Goal: Task Accomplishment & Management: Use online tool/utility

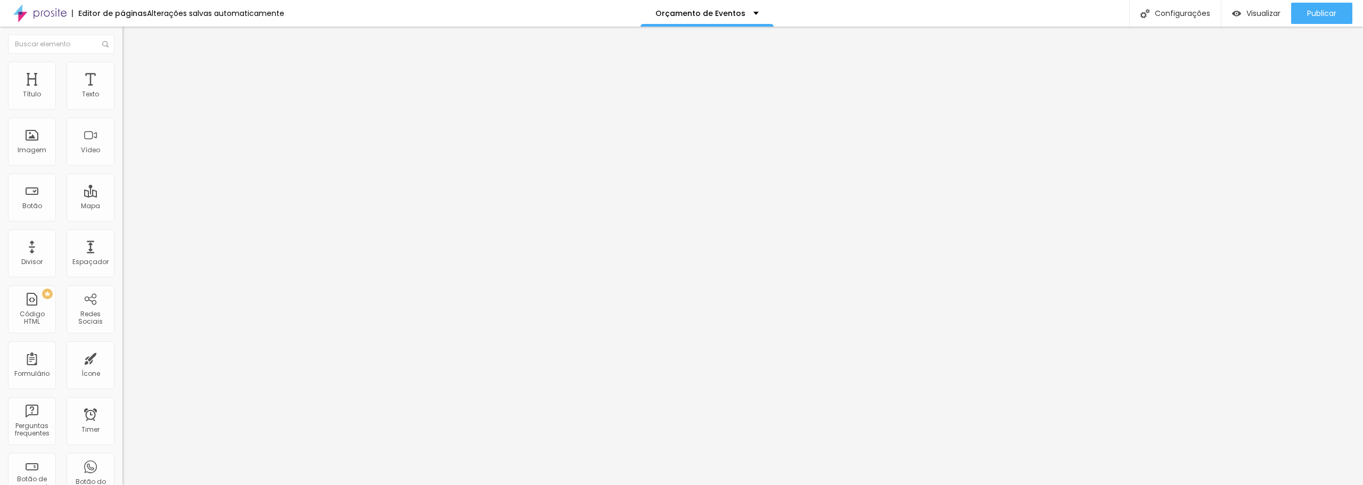
click at [122, 167] on span "4:3 Padrão" at bounding box center [139, 162] width 35 height 9
click at [122, 173] on span "Cinema" at bounding box center [135, 168] width 27 height 9
click at [122, 135] on img at bounding box center [125, 130] width 7 height 7
click at [122, 152] on img at bounding box center [125, 147] width 7 height 7
click at [122, 143] on img at bounding box center [125, 139] width 7 height 7
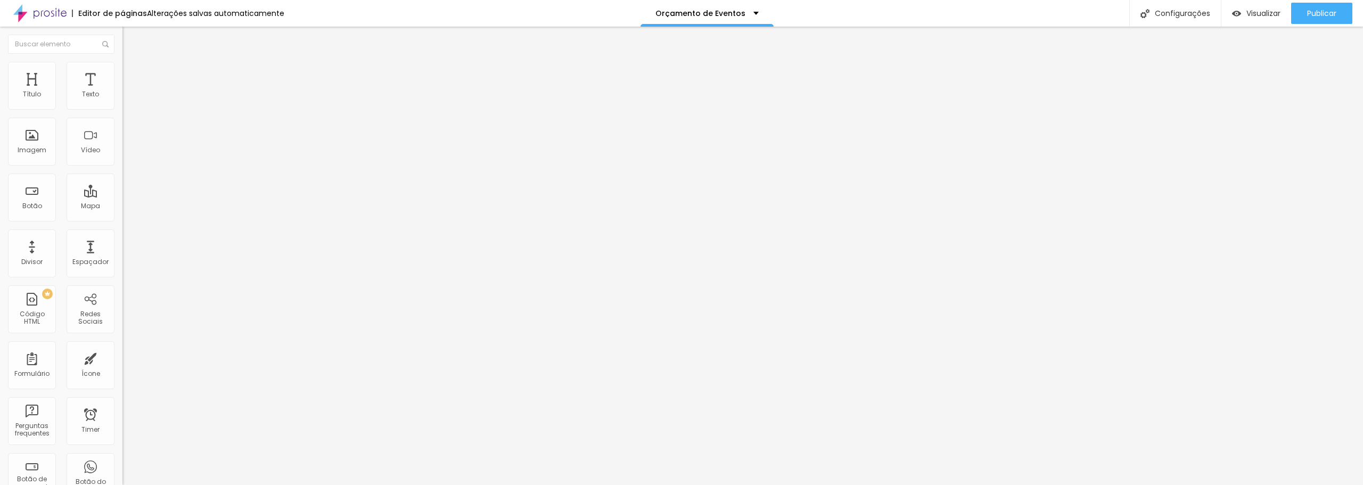
click at [132, 73] on span "Estilo" at bounding box center [140, 68] width 17 height 9
click at [132, 75] on span "Avançado" at bounding box center [149, 79] width 35 height 9
type input "8"
type input "45"
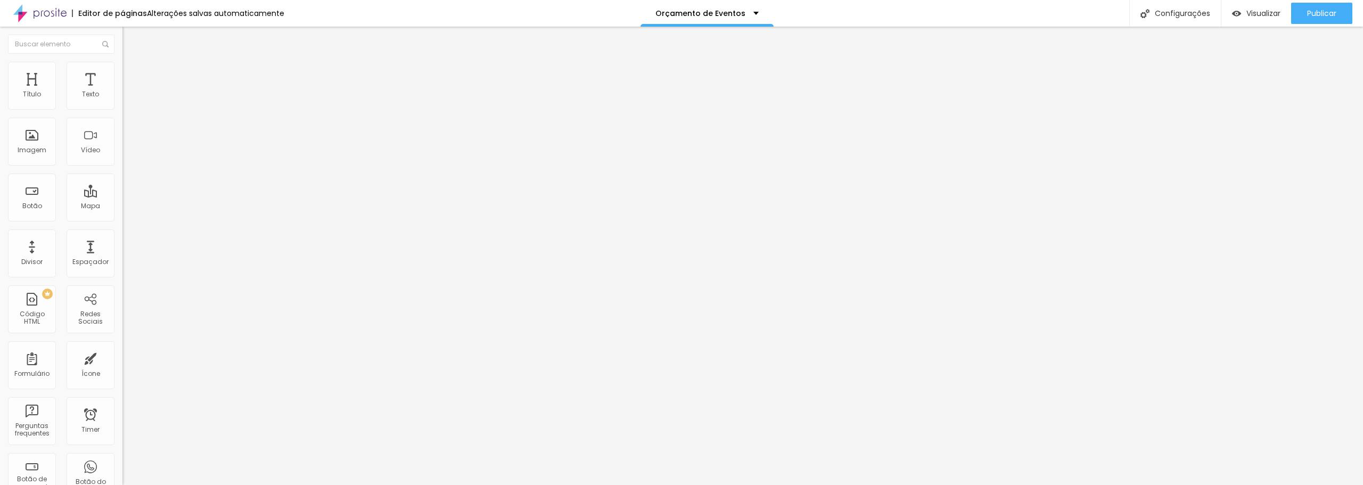
type input "45"
type input "55"
type input "60"
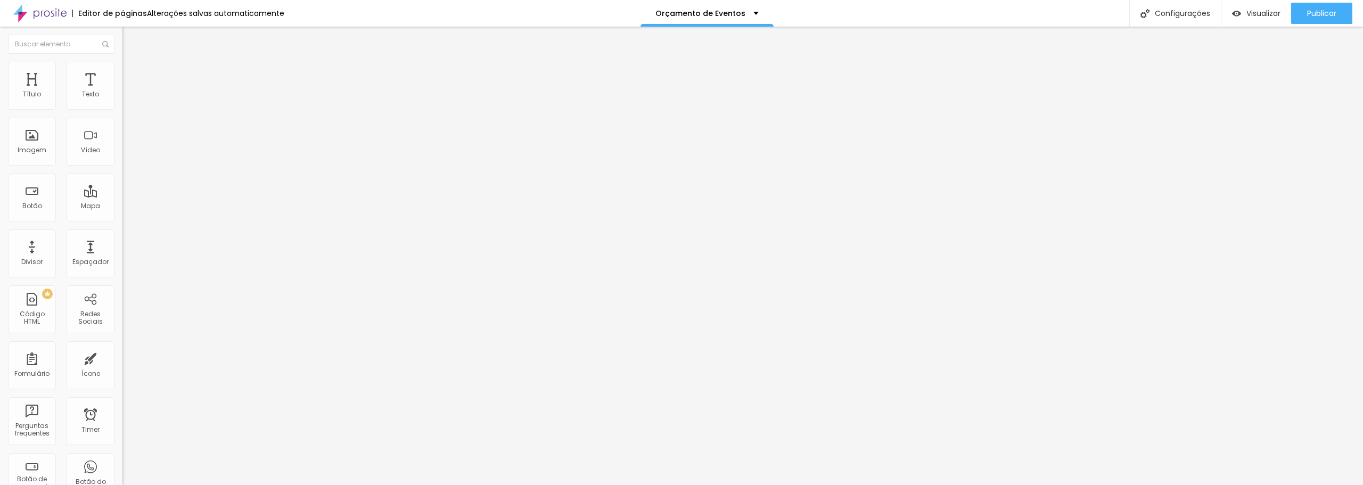
type input "64"
type input "67"
type input "68"
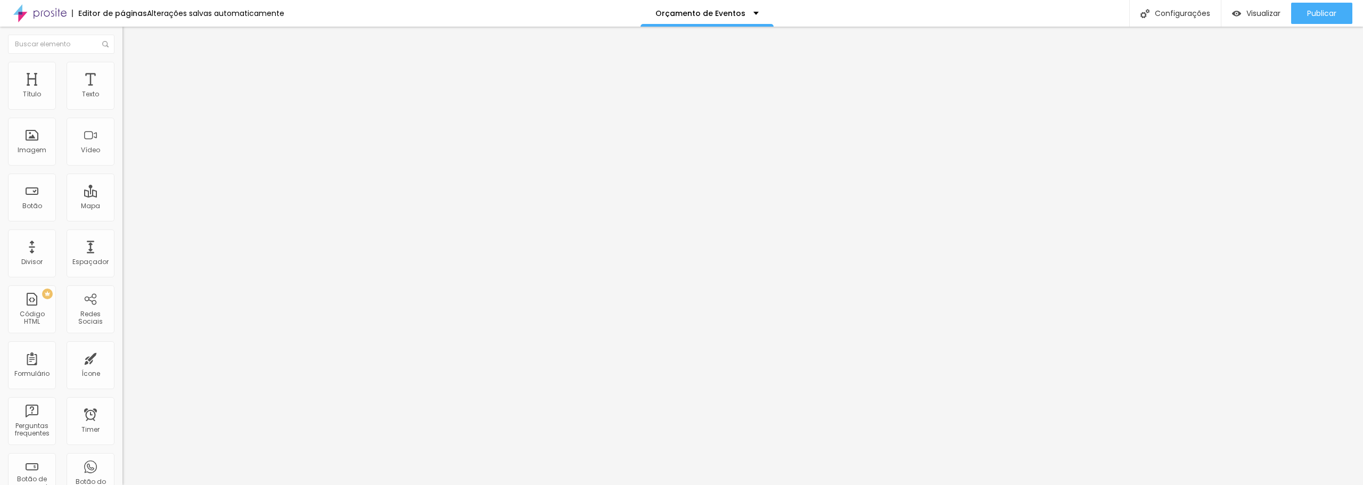
type input "68"
type input "71"
type input "72"
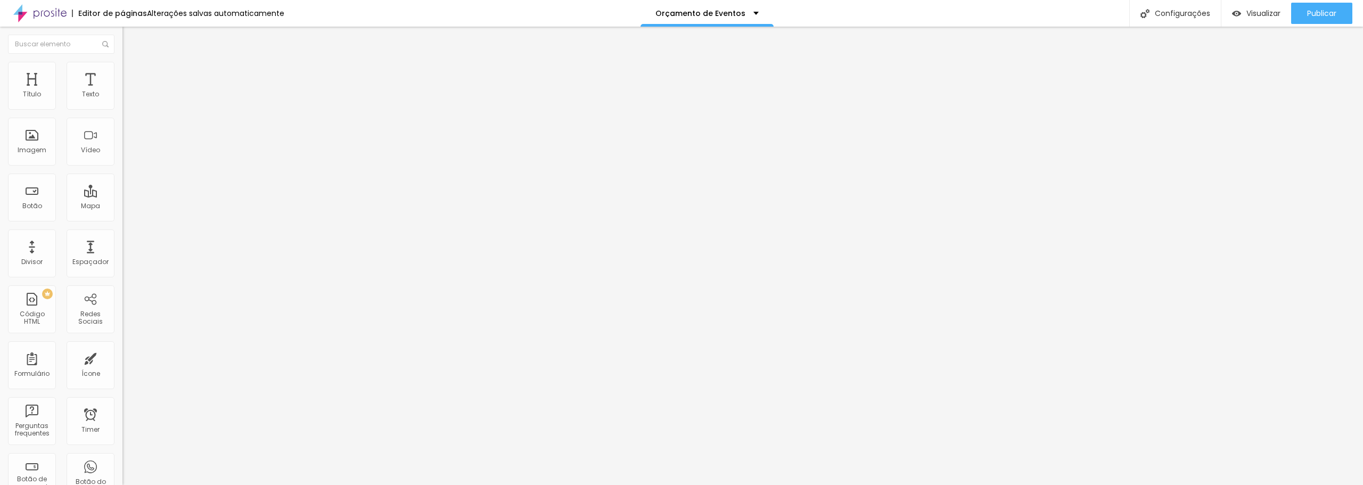
type input "74"
type input "73"
type input "66"
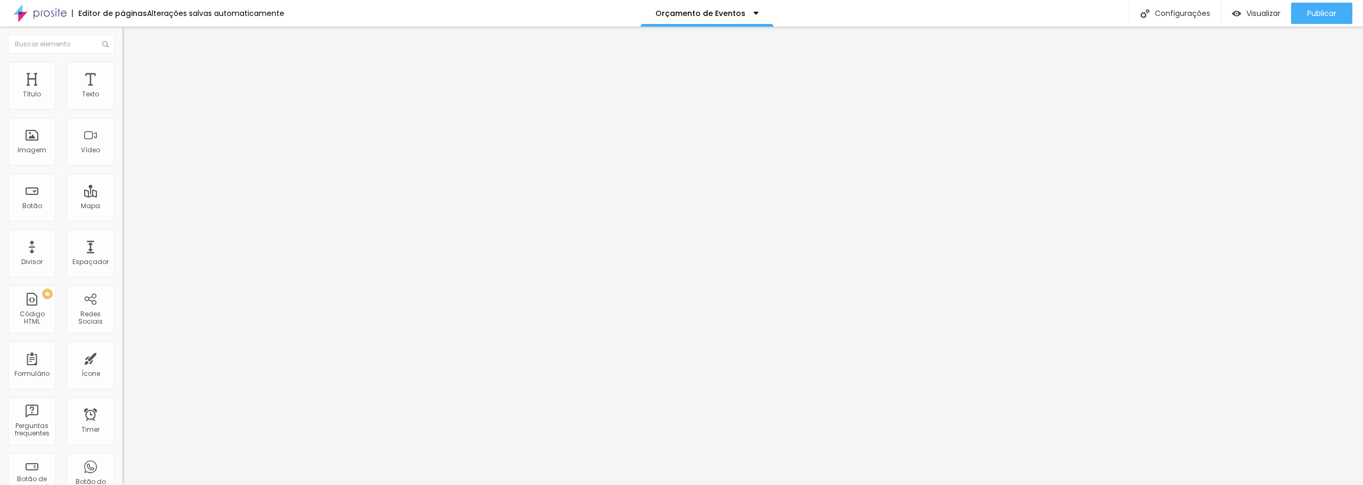
type input "66"
type input "32"
type input "28"
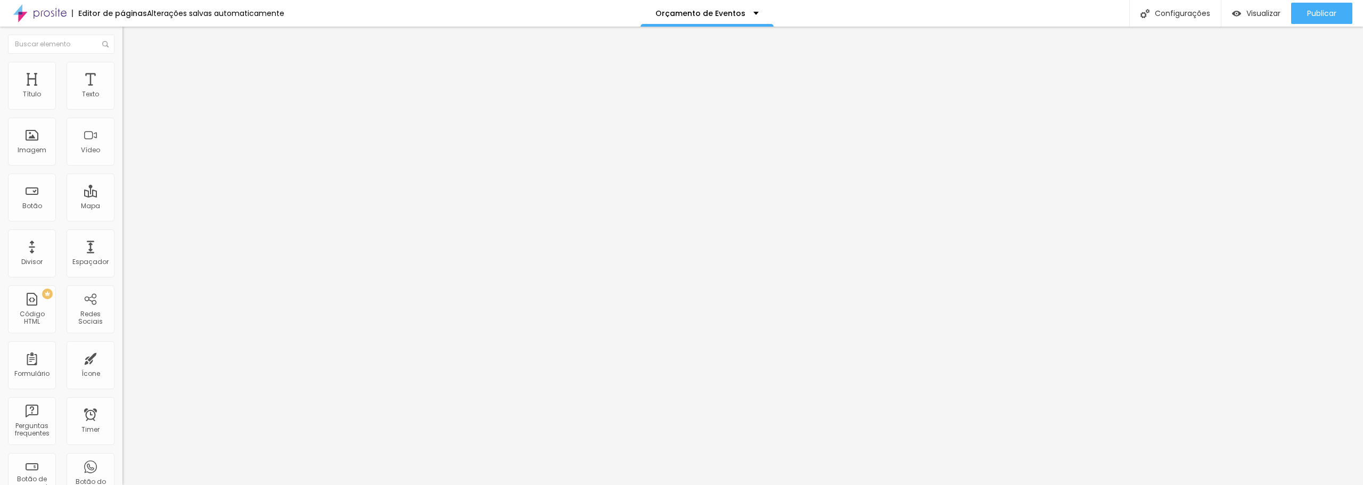
type input "25"
type input "21"
type input "18"
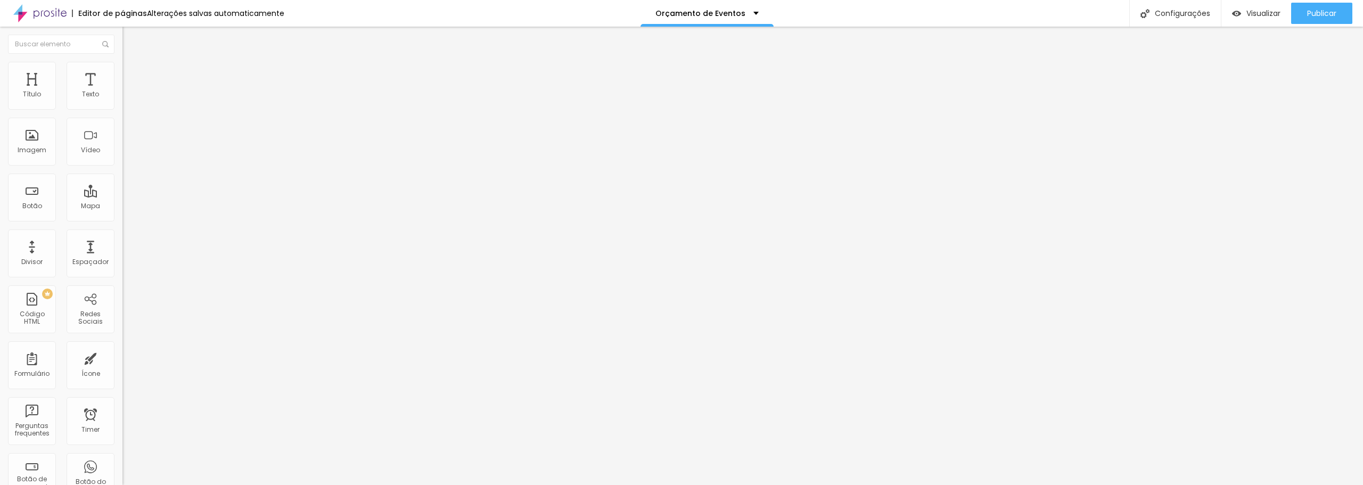
type input "18"
type input "15"
type input "11"
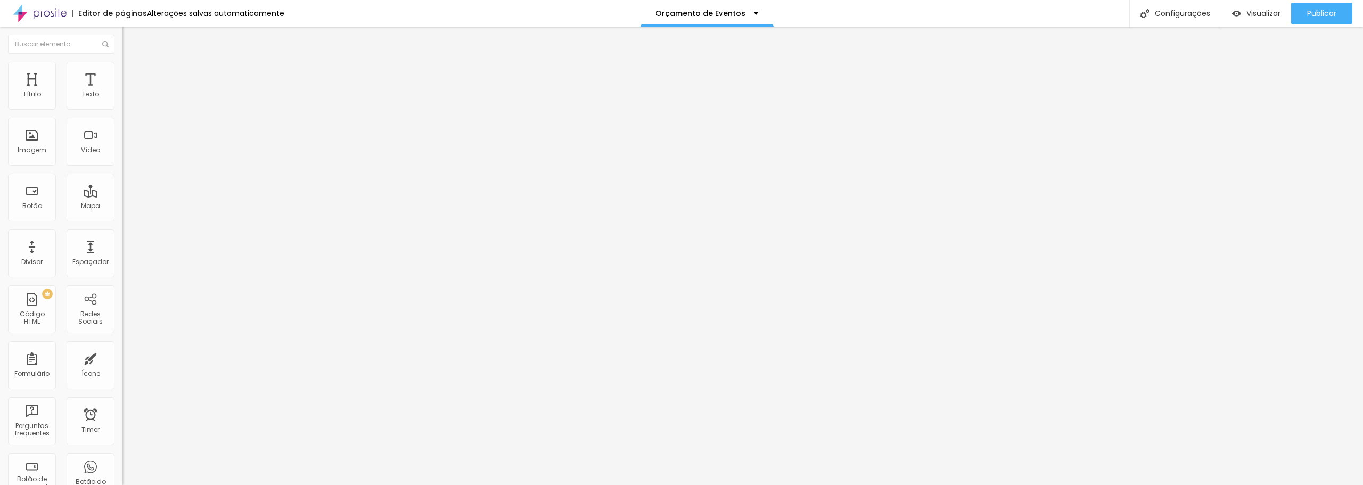
type input "7"
type input "3"
type input "1"
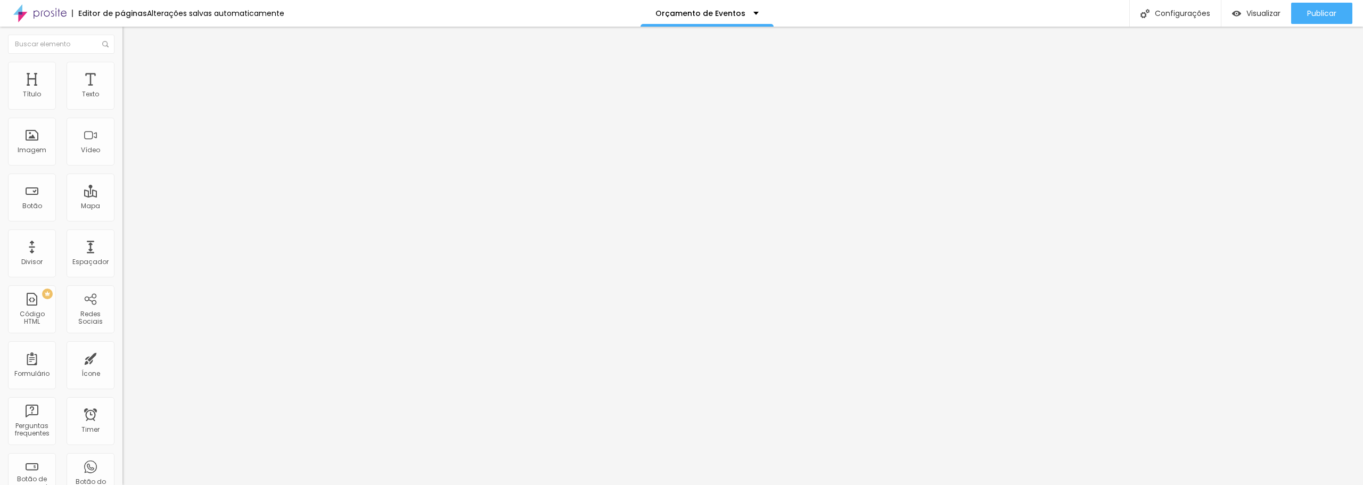
type input "1"
type input "0"
drag, startPoint x: 29, startPoint y: 107, endPoint x: 5, endPoint y: 108, distance: 24.5
click at [122, 207] on input "range" at bounding box center [156, 211] width 69 height 9
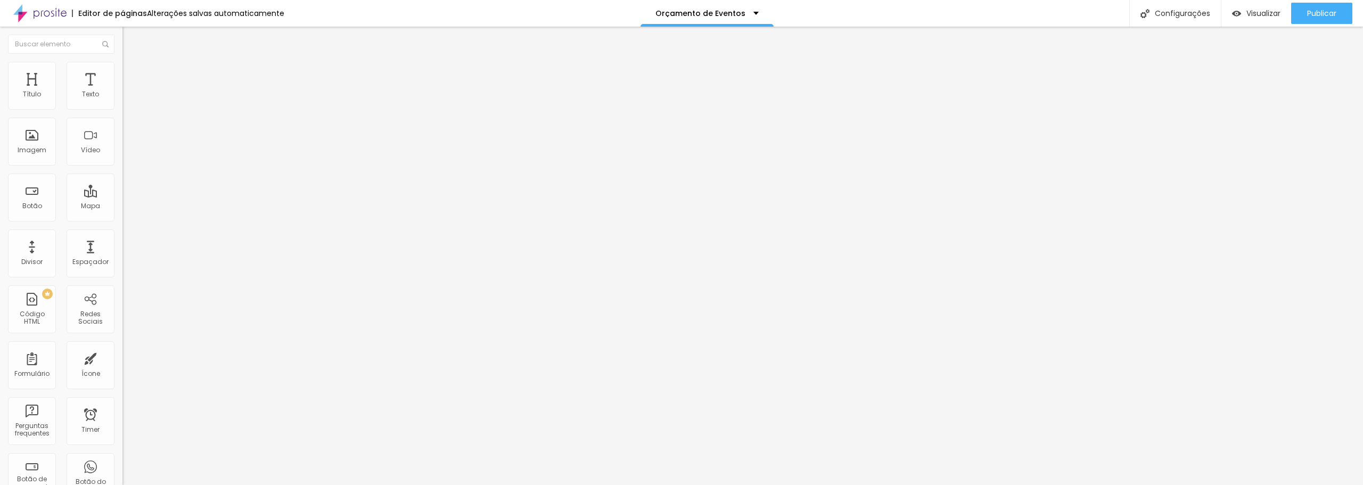
click at [132, 63] on span "Conteúdo" at bounding box center [148, 58] width 33 height 9
click at [122, 167] on span "16:9 Cinema" at bounding box center [142, 162] width 40 height 9
click at [122, 190] on span "Quadrado" at bounding box center [139, 185] width 35 height 9
click at [132, 73] on span "Estilo" at bounding box center [140, 68] width 17 height 9
type input "95"
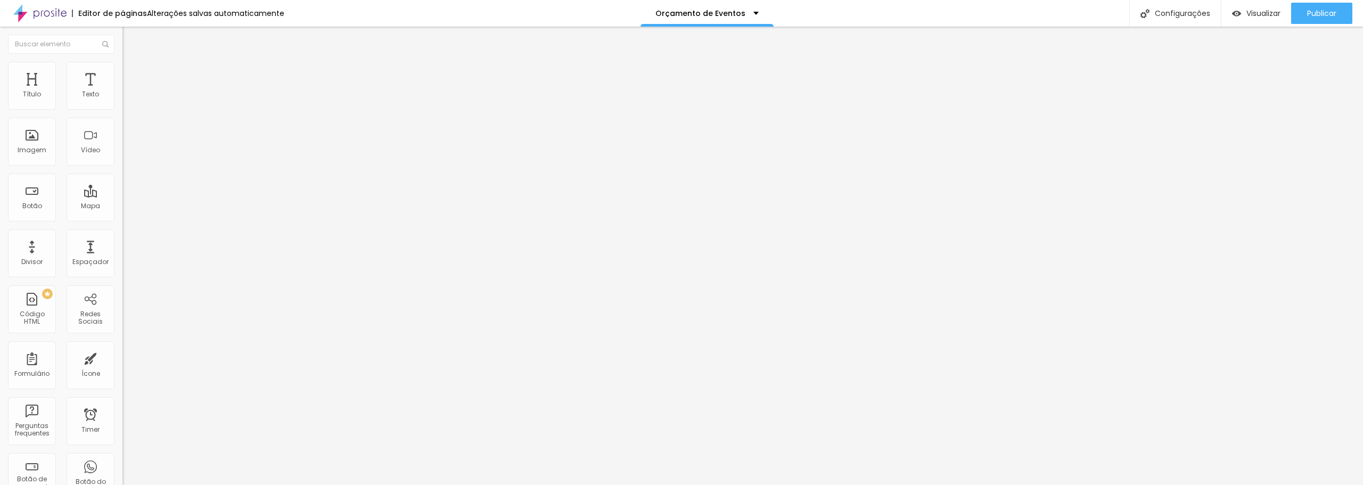
type input "95"
type input "90"
type input "85"
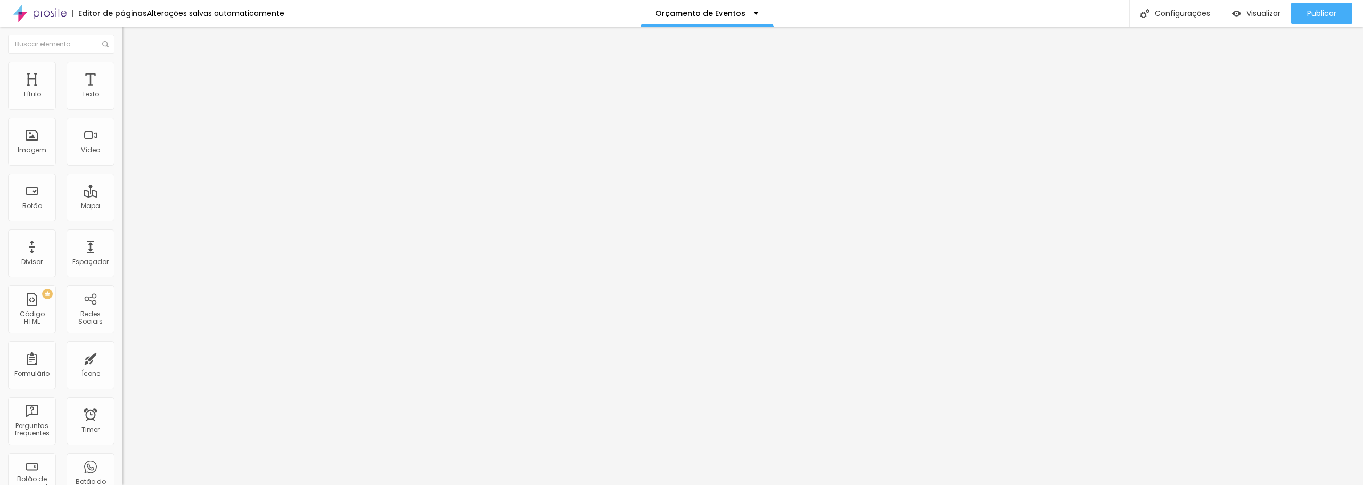
type input "80"
type input "75"
type input "70"
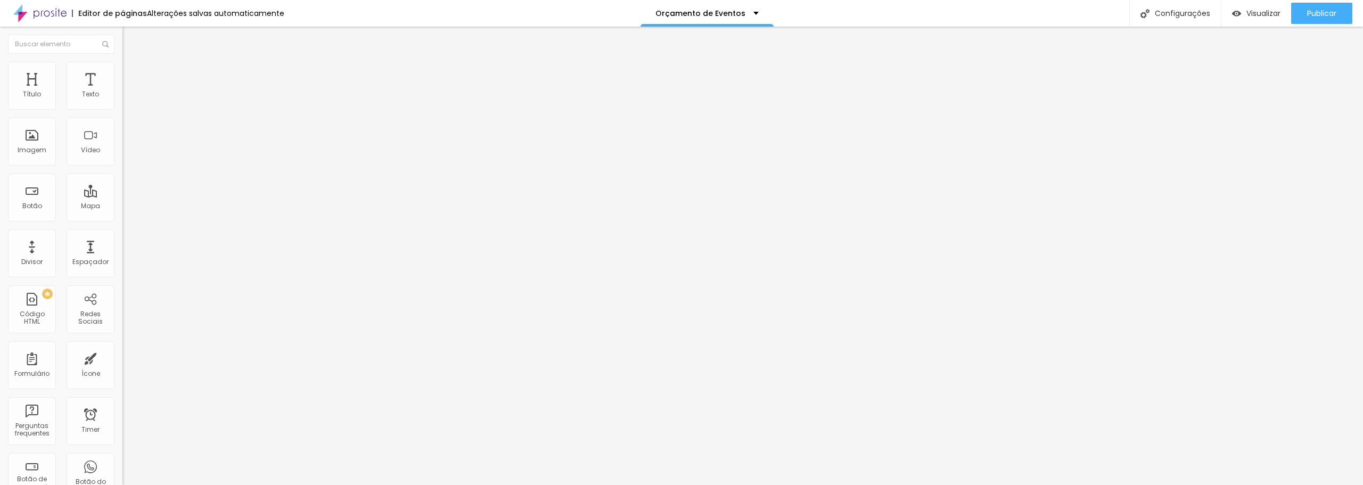
drag, startPoint x: 108, startPoint y: 117, endPoint x: 77, endPoint y: 117, distance: 31.4
type input "70"
click at [122, 109] on input "range" at bounding box center [156, 105] width 69 height 9
click at [132, 63] on span "Conteúdo" at bounding box center [148, 58] width 33 height 9
click at [122, 69] on li "Estilo" at bounding box center [183, 67] width 122 height 11
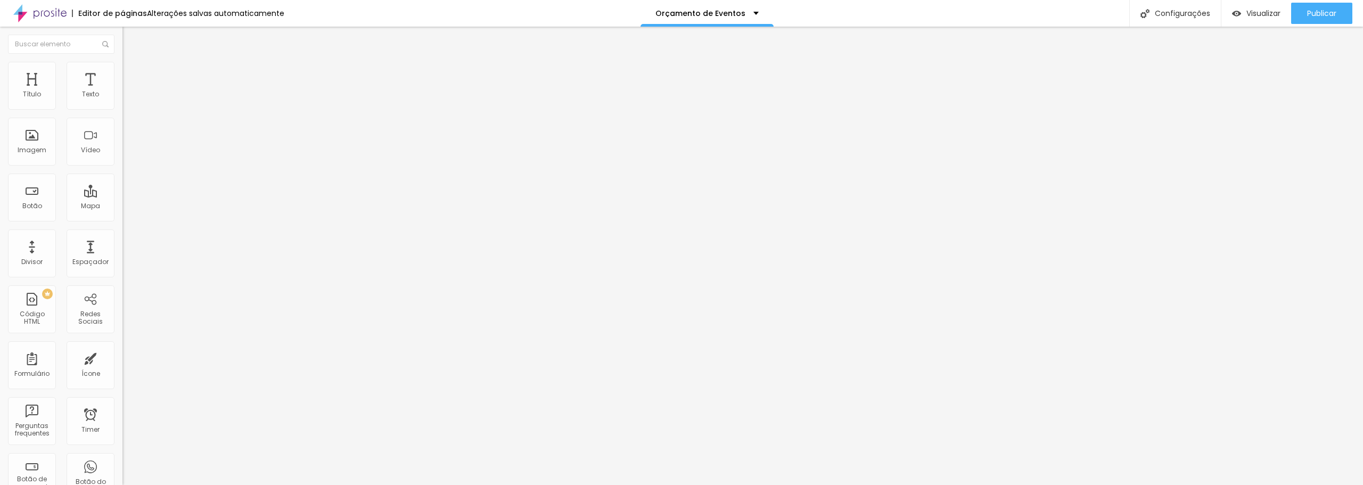
click at [122, 62] on li "Conteúdo" at bounding box center [183, 56] width 122 height 11
click at [122, 153] on div at bounding box center [183, 140] width 122 height 26
click at [122, 143] on img at bounding box center [125, 139] width 7 height 7
click at [122, 167] on span "1:1 Quadrado" at bounding box center [143, 162] width 42 height 9
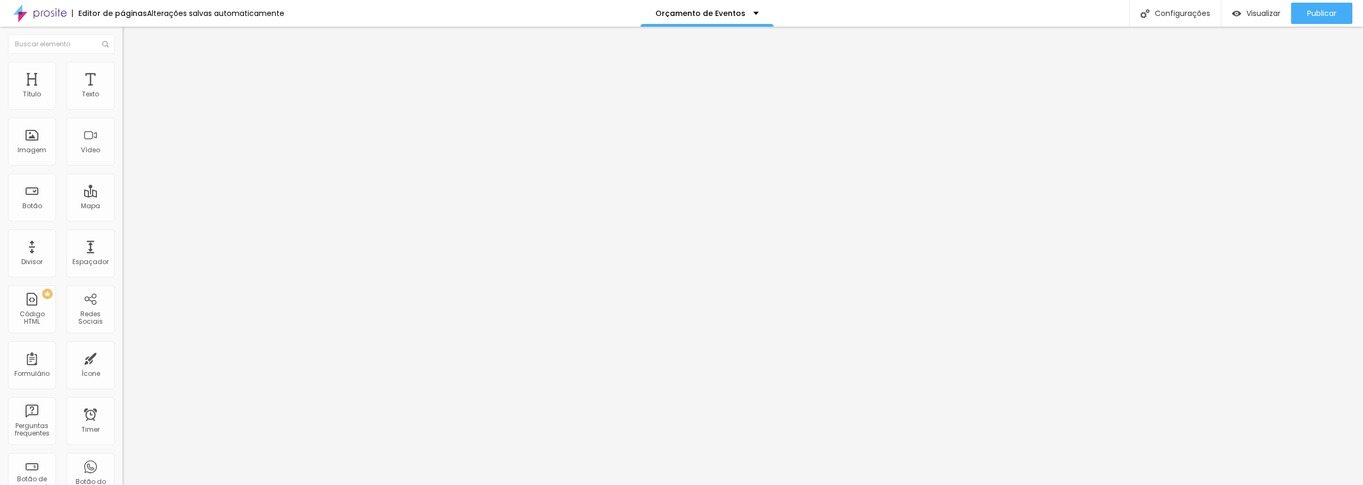
click at [122, 79] on ul "Conteúdo Estilo Avançado" at bounding box center [183, 67] width 122 height 32
click at [132, 73] on span "Estilo" at bounding box center [140, 68] width 17 height 9
type input "65"
type input "70"
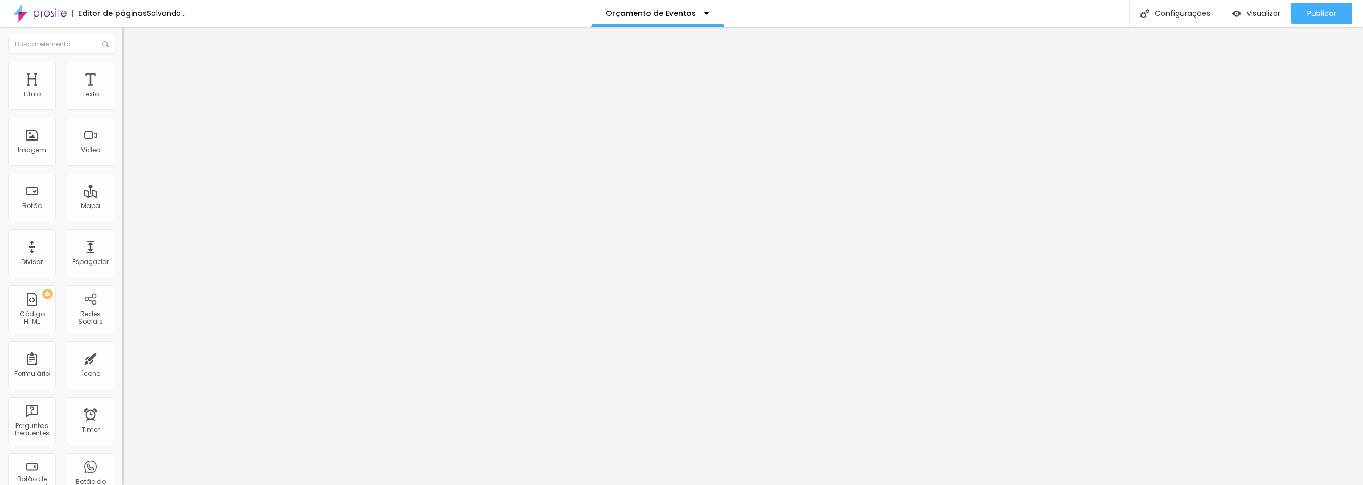
type input "70"
drag, startPoint x: 78, startPoint y: 116, endPoint x: 80, endPoint y: 121, distance: 5.7
click at [122, 109] on input "range" at bounding box center [156, 105] width 69 height 9
click at [122, 101] on input "70" at bounding box center [145, 94] width 46 height 11
type input "65"
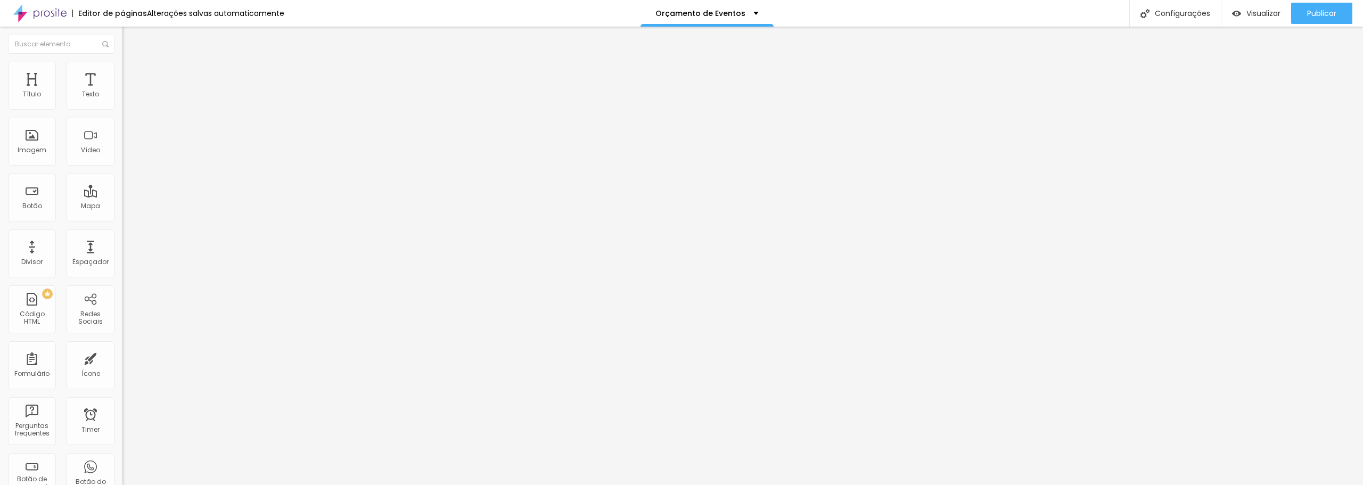
type input "65"
type input "70"
type input "7"
type input "10"
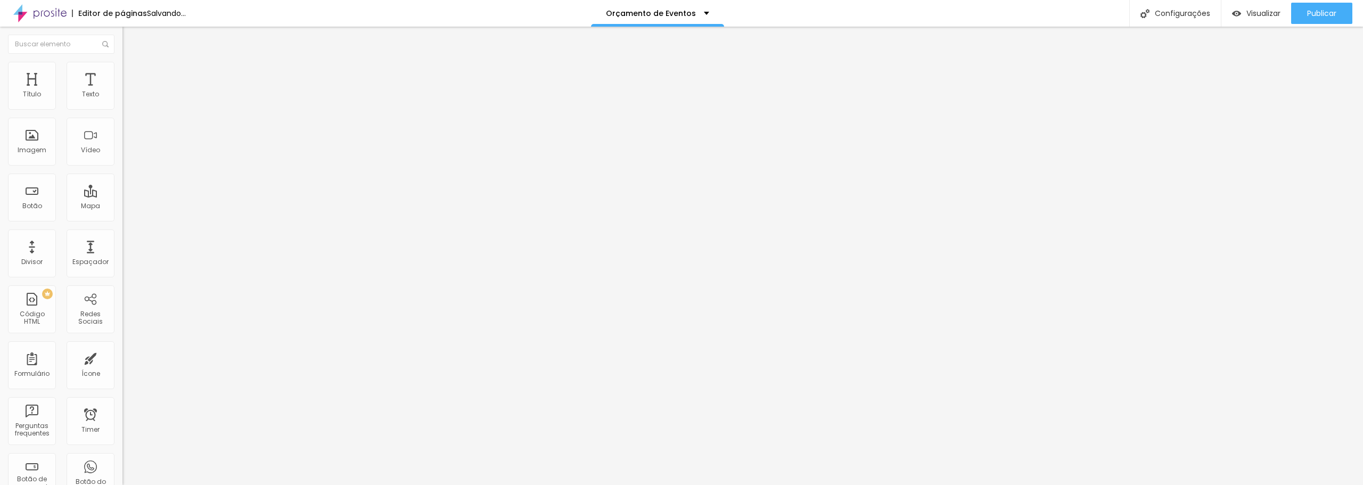
type input "55"
type input "6"
type input "10"
type input "68"
type input "70"
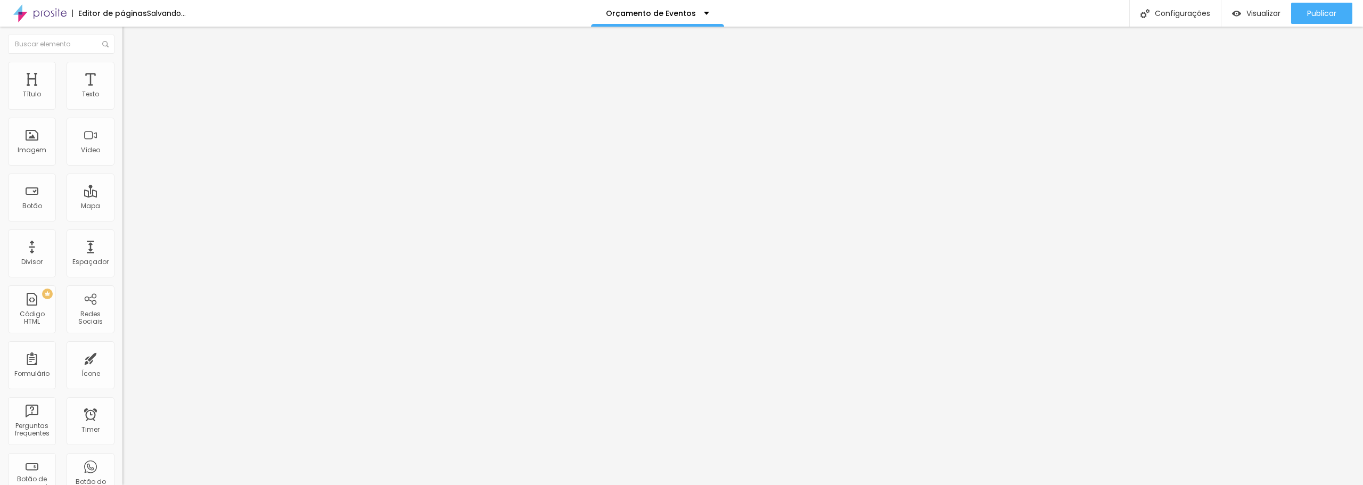
type input "68"
type input "70"
click at [132, 73] on span "Avançado" at bounding box center [149, 68] width 35 height 9
click at [122, 61] on img at bounding box center [127, 56] width 10 height 10
click at [132, 72] on span "Avançado" at bounding box center [149, 68] width 35 height 9
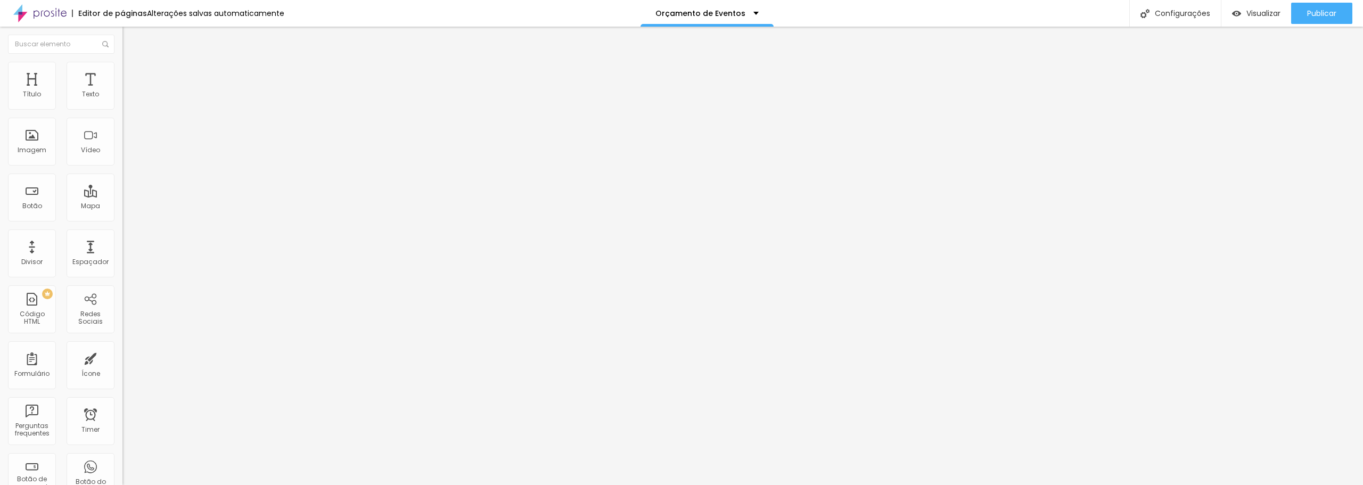
type input "11"
type input "13"
type input "15"
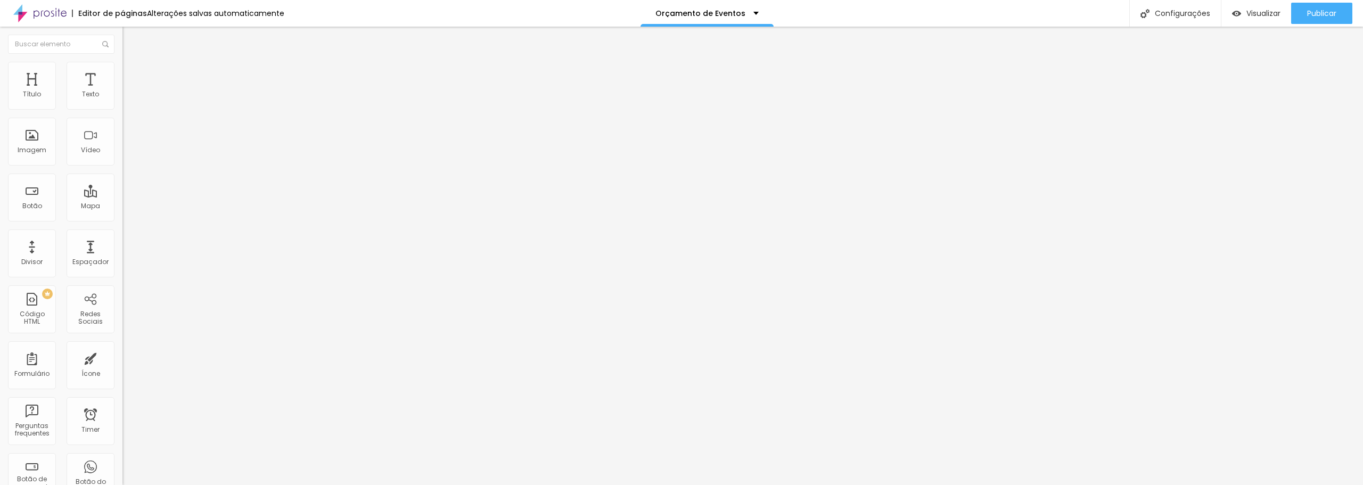
type input "15"
type input "16"
type input "17"
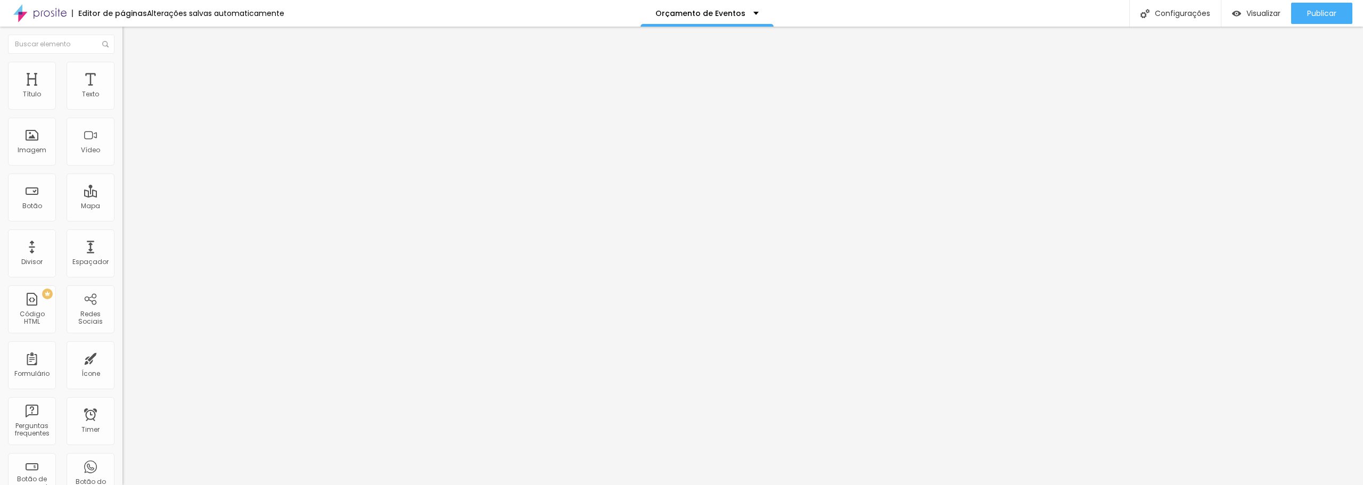
type input "18"
type input "19"
type input "20"
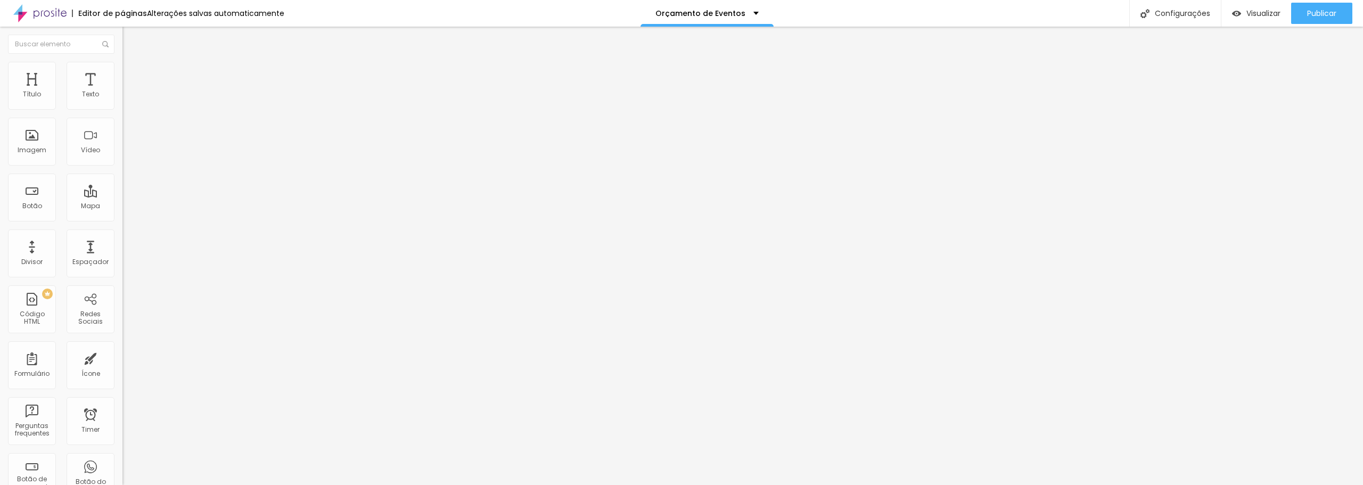
type input "20"
type input "21"
type input "23"
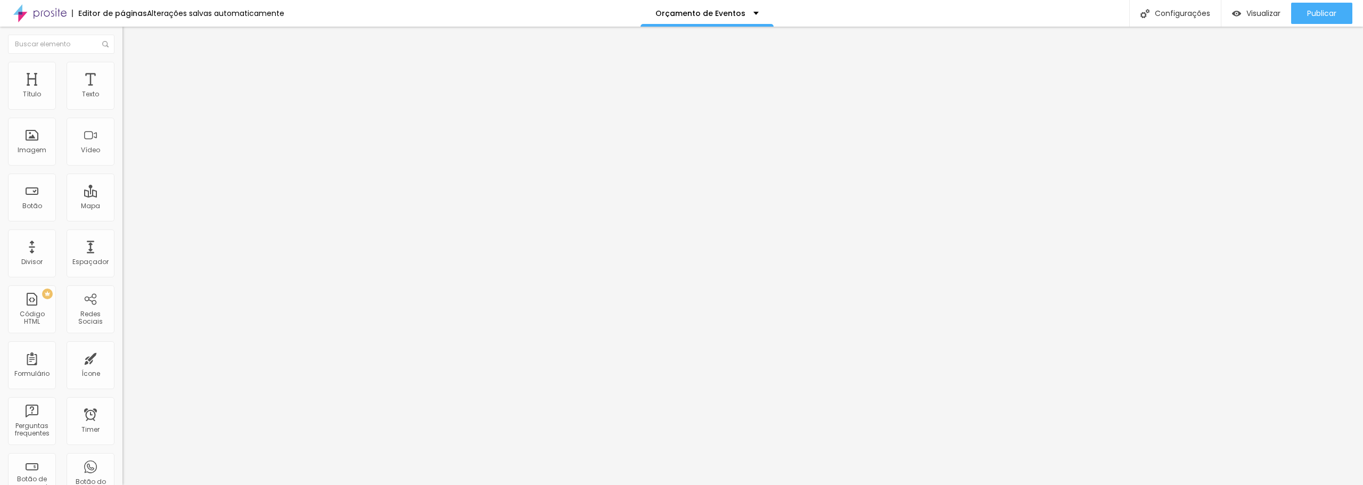
type input "24"
type input "25"
type input "28"
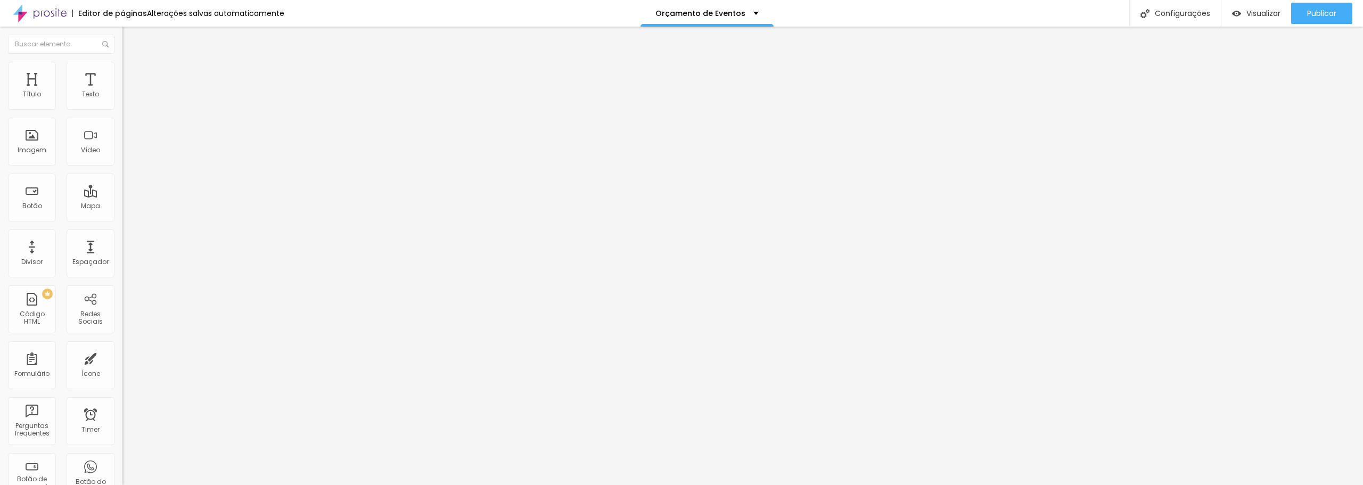
type input "28"
type input "29"
type input "30"
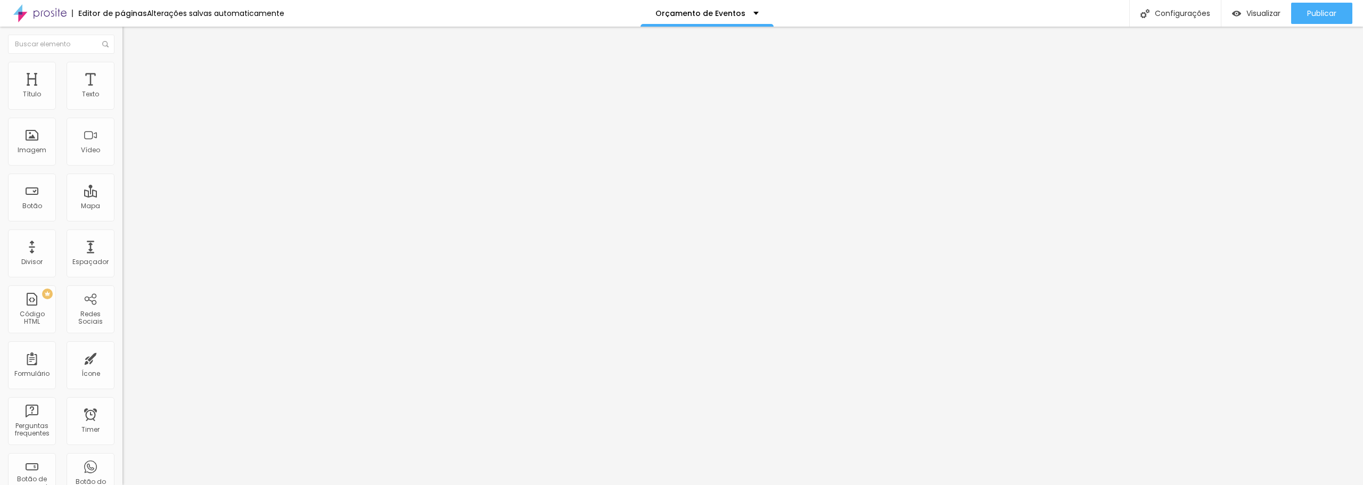
type input "32"
type input "33"
type input "34"
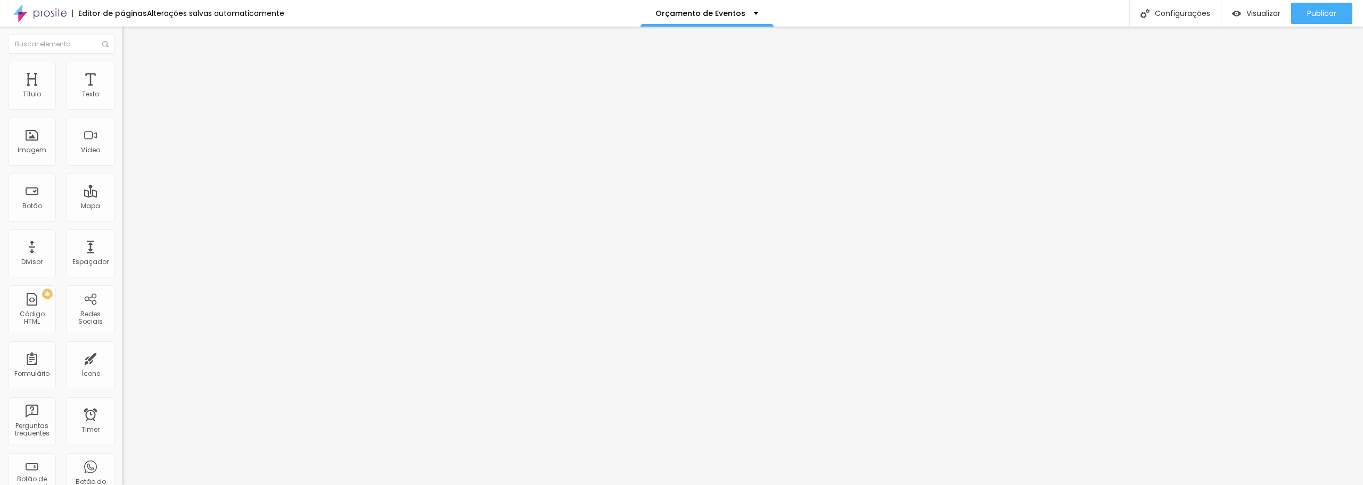
type input "34"
type input "35"
type input "36"
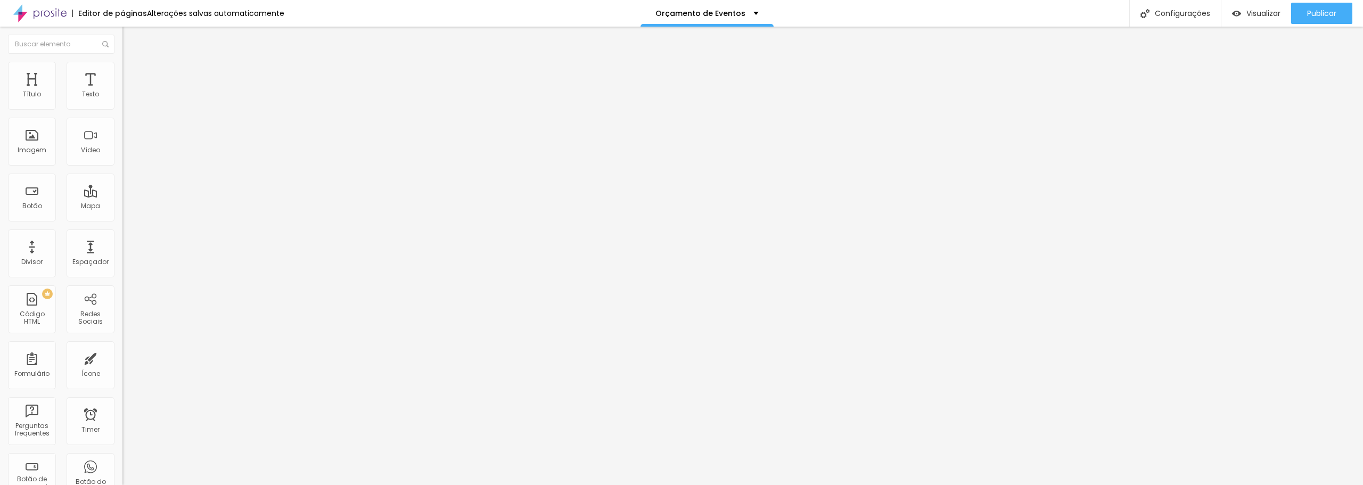
type input "37"
type input "39"
type input "41"
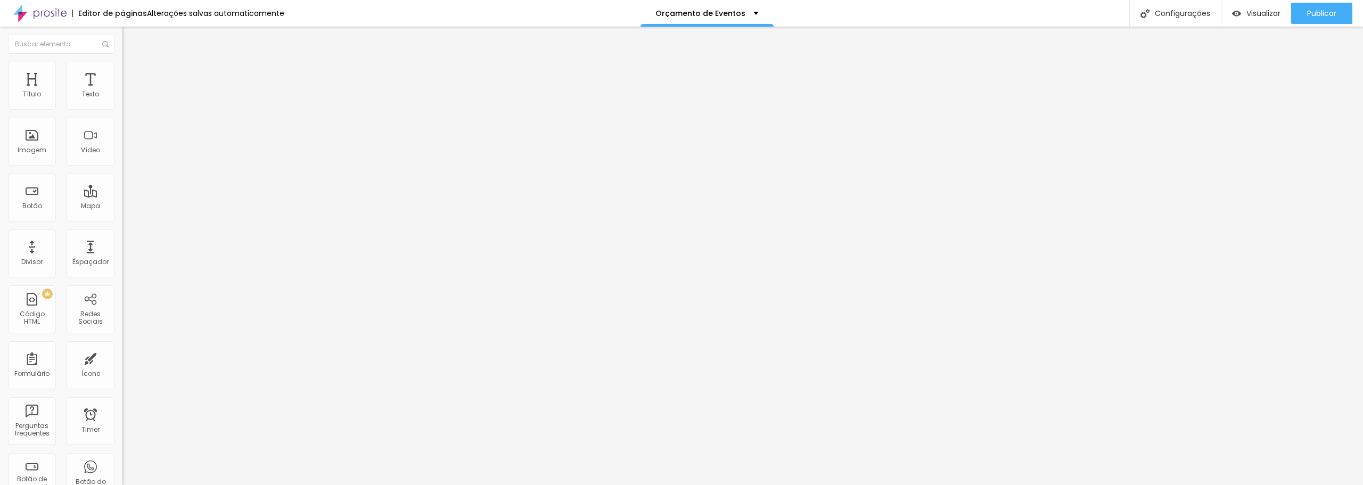
type input "41"
type input "42"
type input "43"
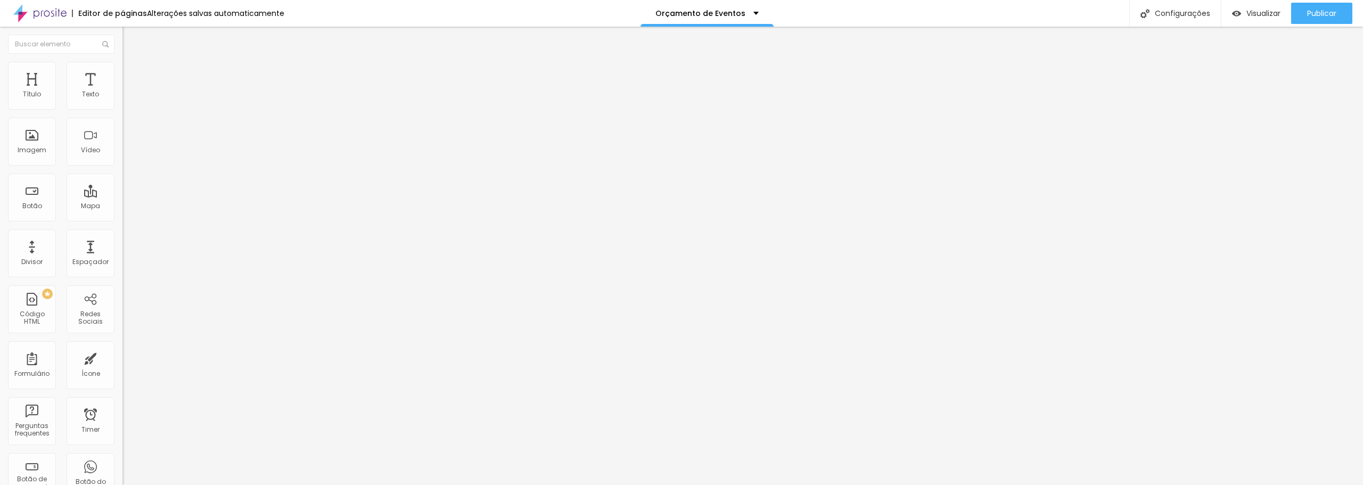
type input "44"
type input "45"
type input "46"
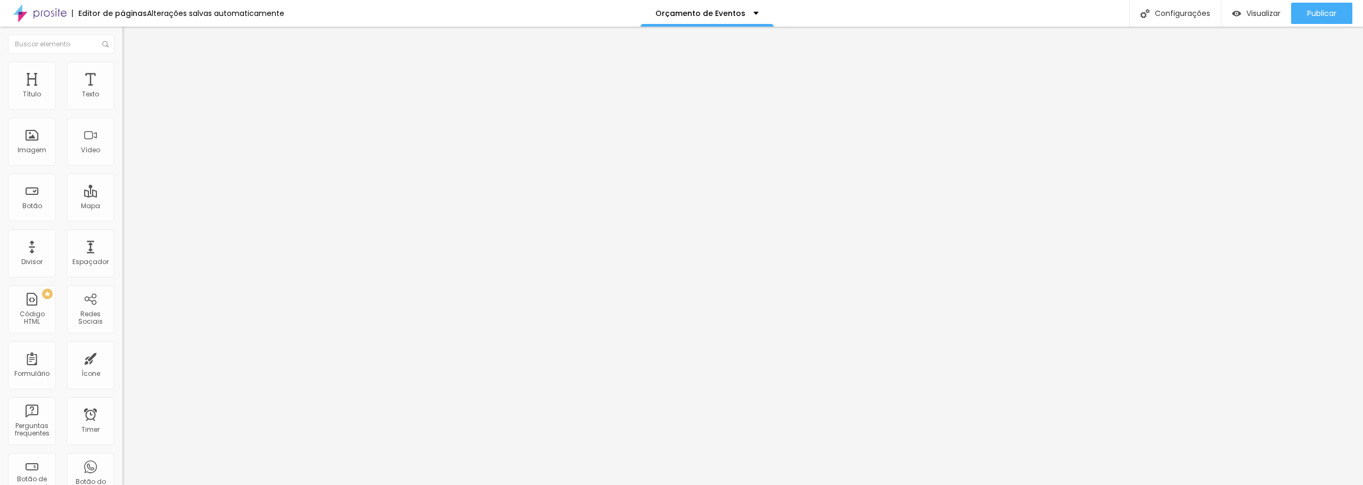
type input "46"
type input "47"
type input "48"
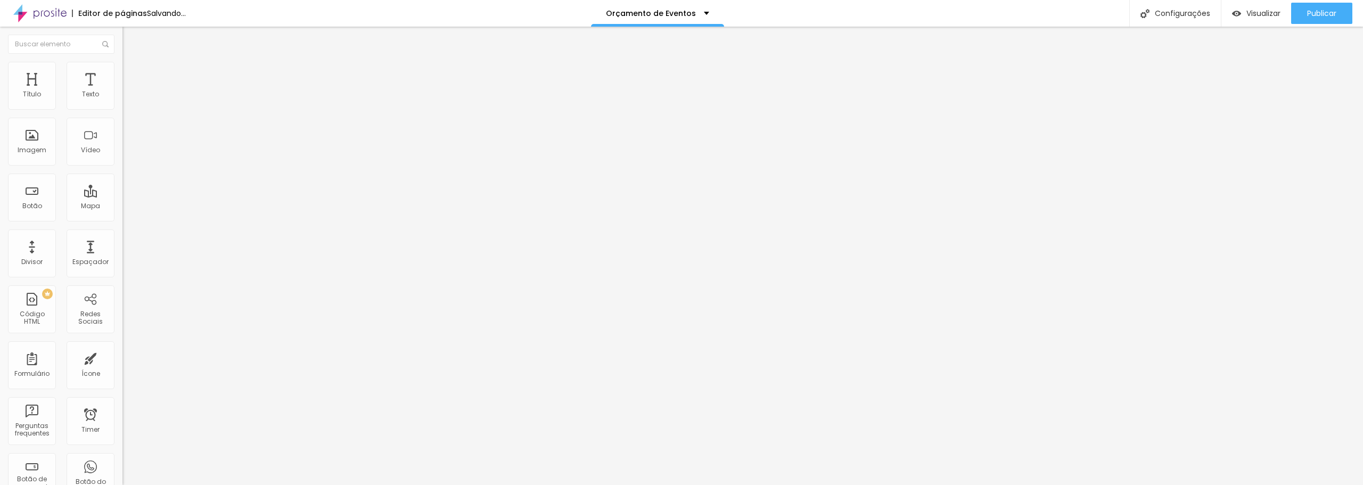
type input "49"
type input "50"
type input "51"
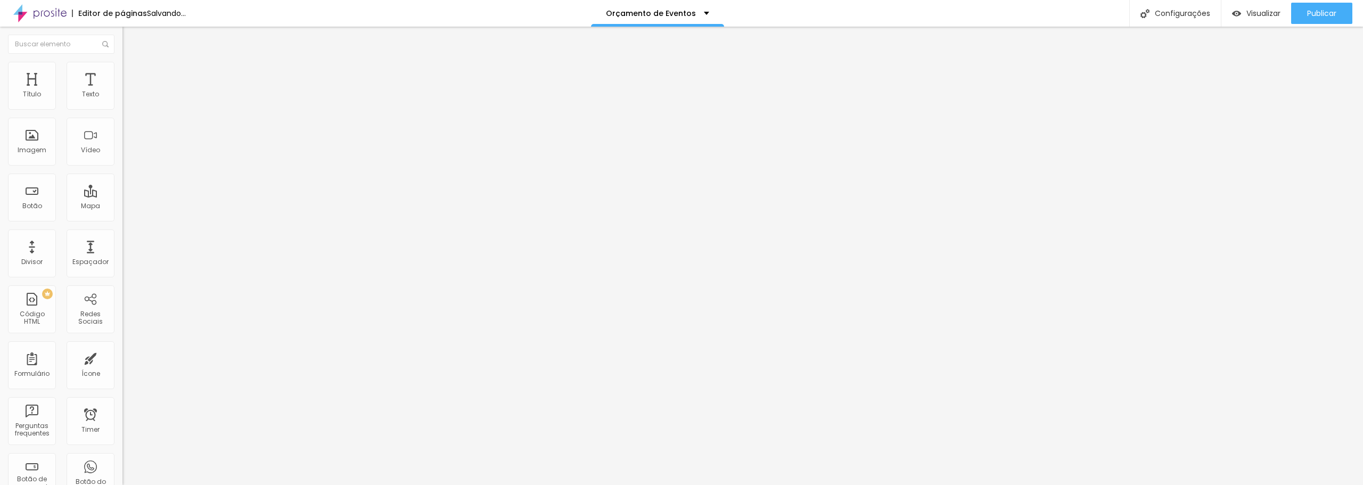
type input "51"
type input "52"
type input "51"
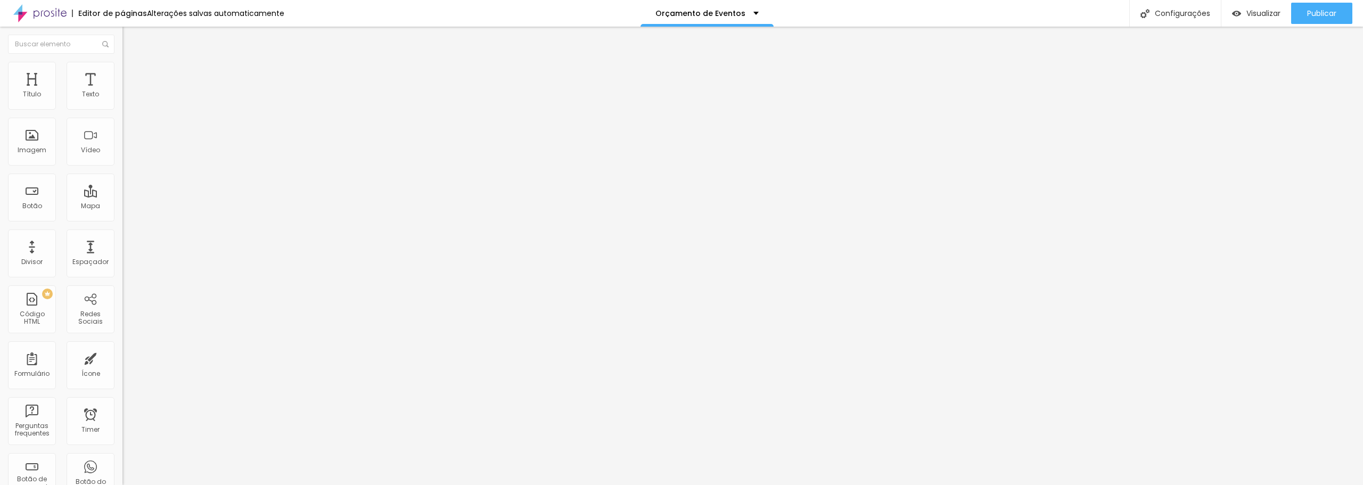
type input "49"
type input "48"
type input "47"
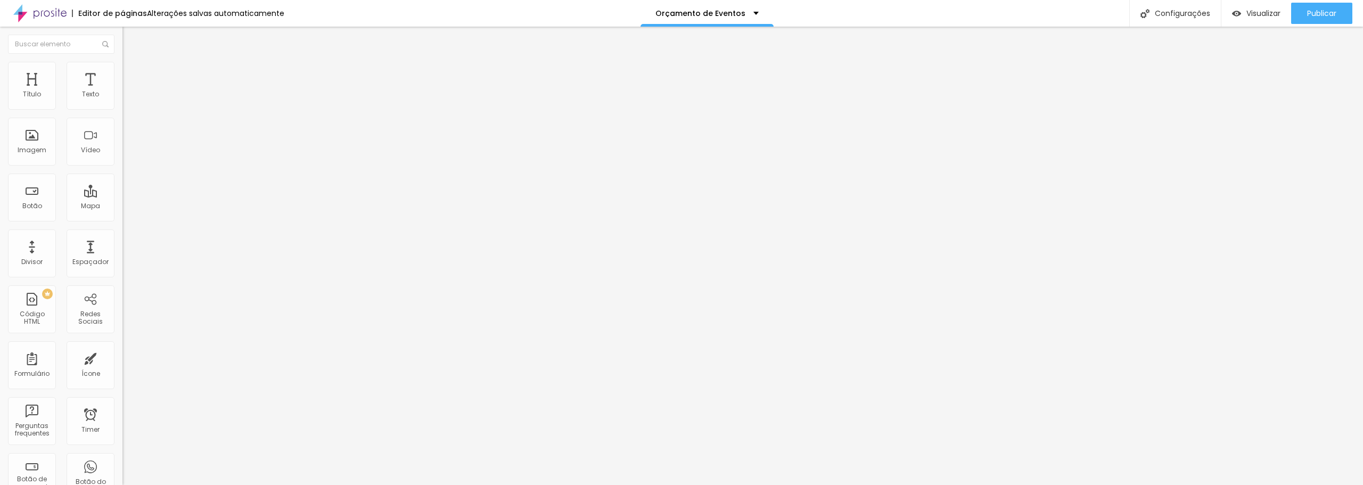
type input "47"
type input "46"
type input "45"
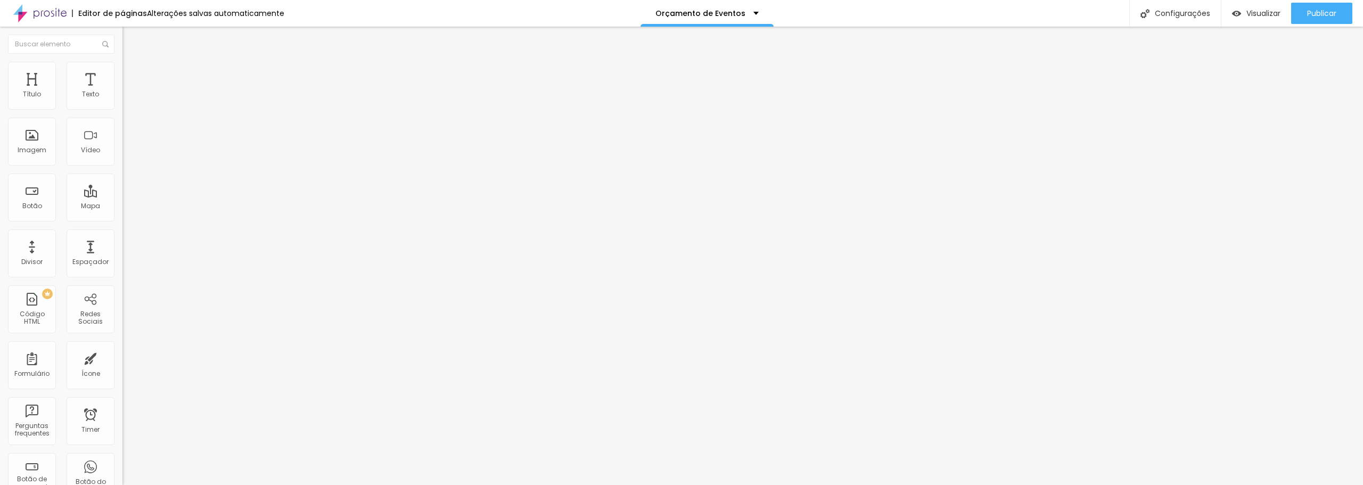
type input "46"
type input "47"
type input "48"
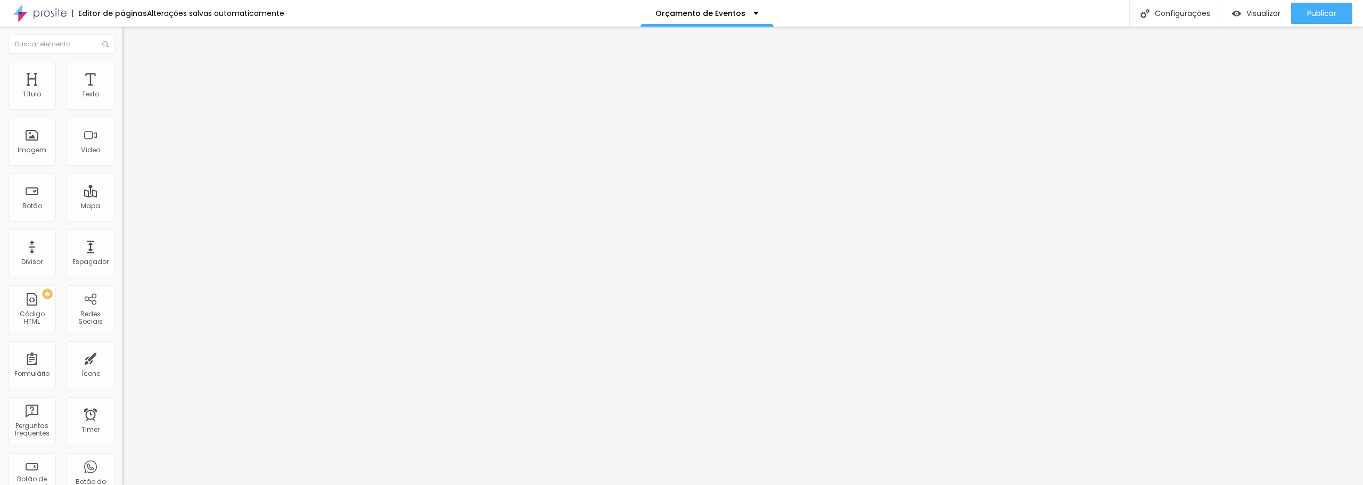
type input "48"
type input "49"
type input "50"
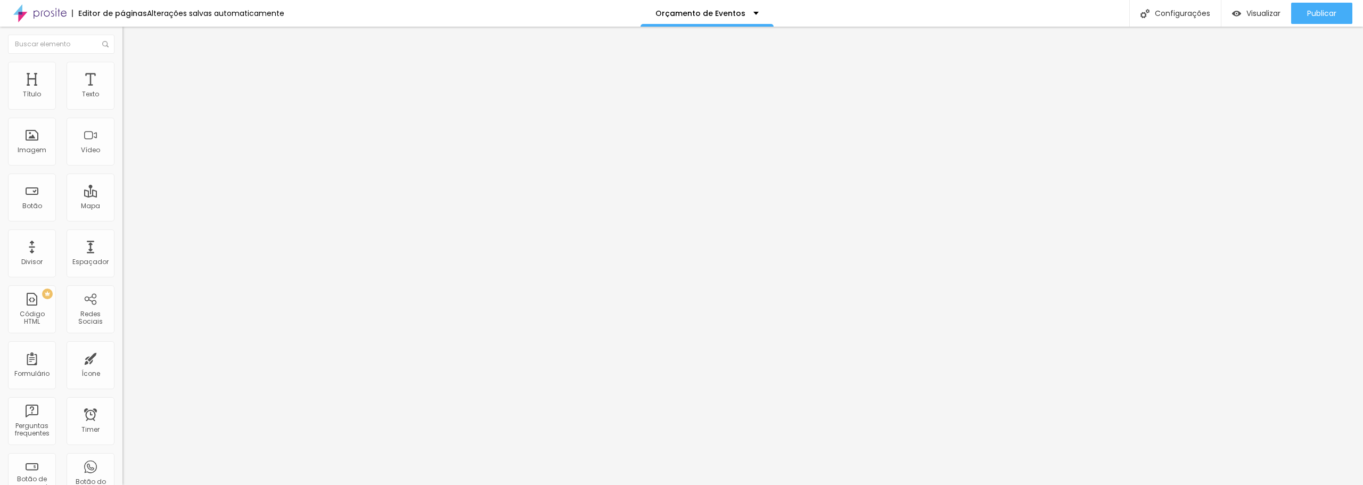
type input "49"
type input "48"
type input "47"
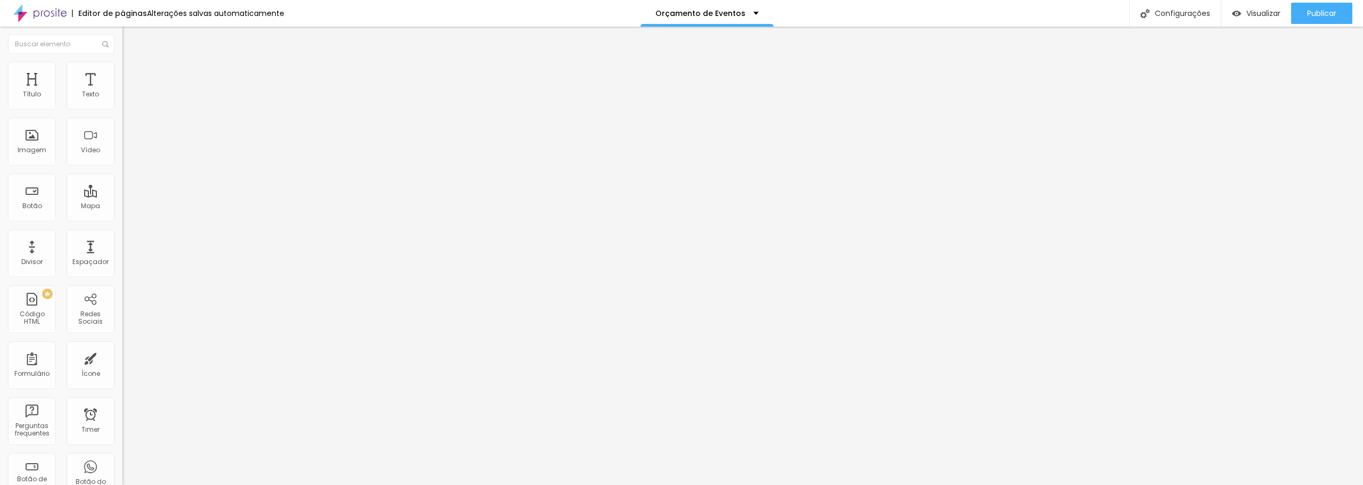
type input "47"
type input "46"
type input "45"
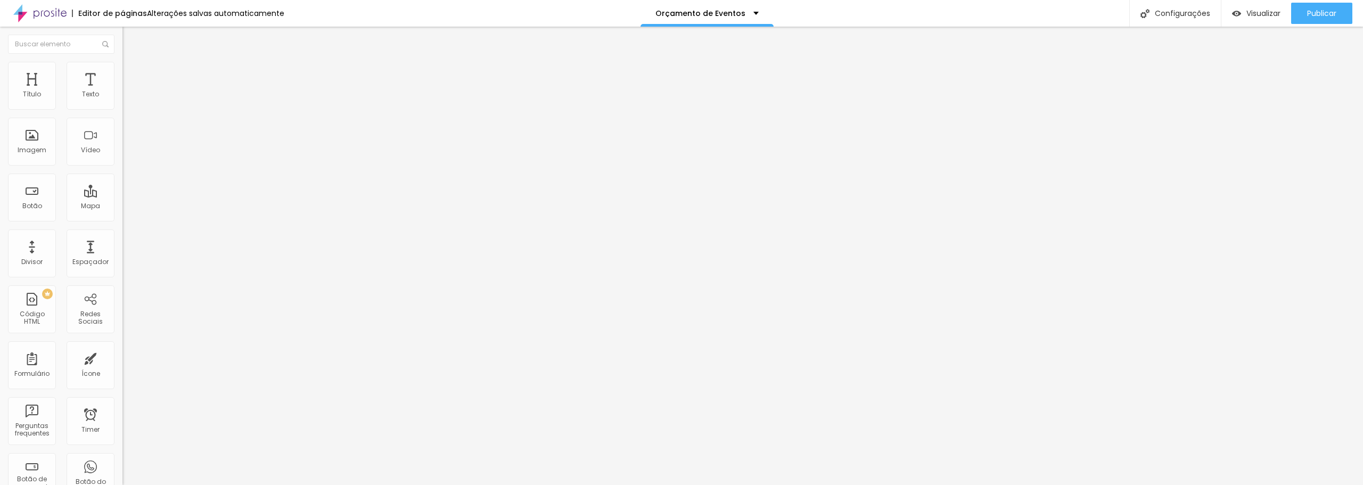
type input "44"
type input "45"
type input "46"
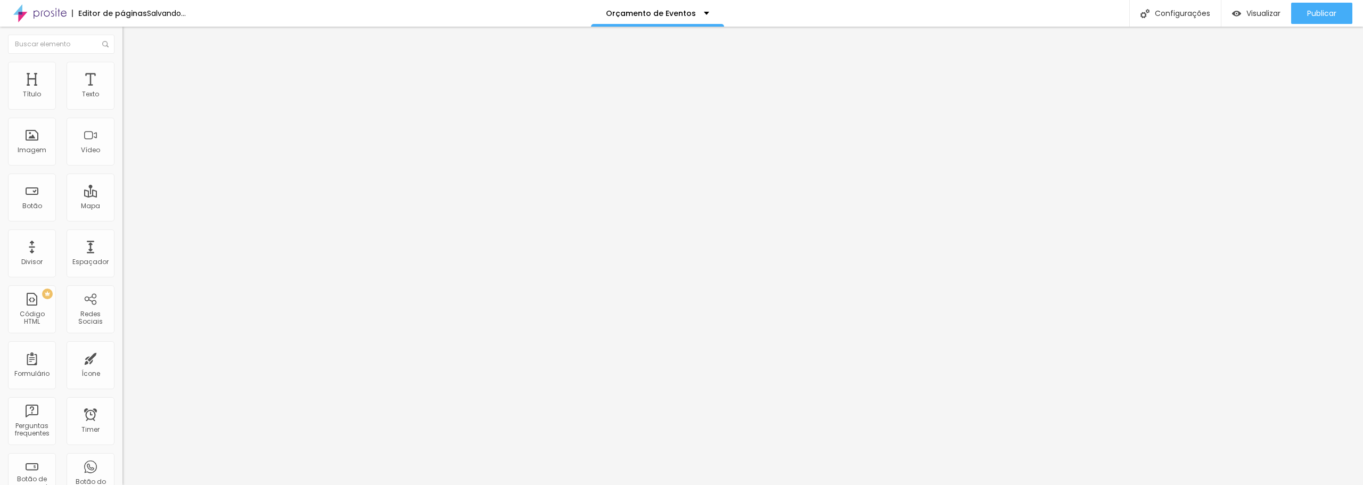
type input "46"
type input "47"
type input "48"
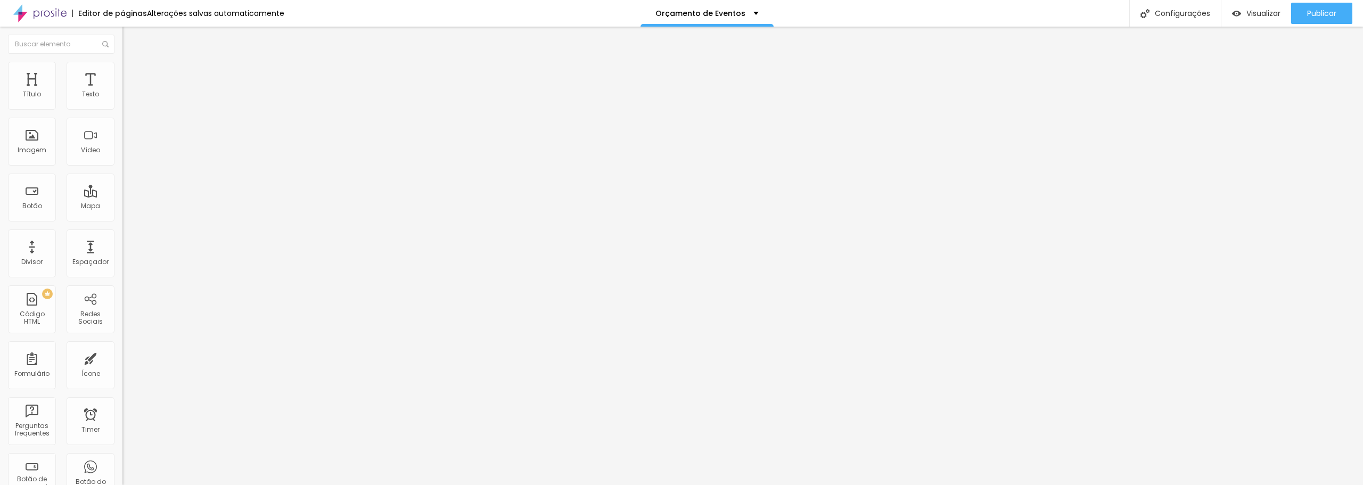
type input "47"
drag, startPoint x: 31, startPoint y: 124, endPoint x: 55, endPoint y: 129, distance: 24.7
type input "47"
click at [122, 347] on input "range" at bounding box center [156, 351] width 69 height 9
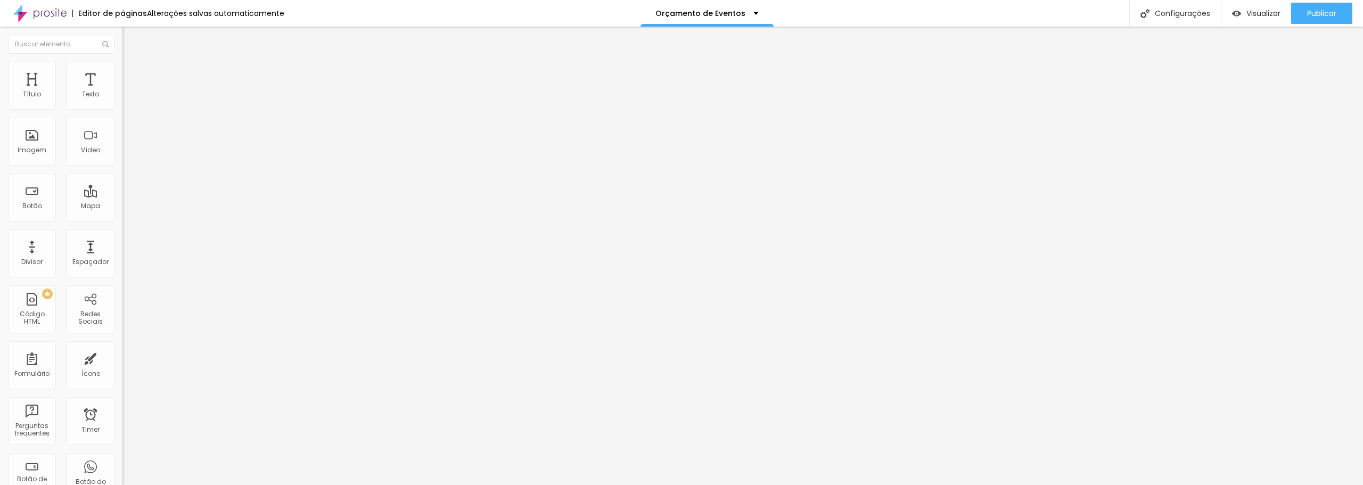
click at [122, 92] on span "Trocar imagem" at bounding box center [151, 87] width 58 height 9
click at [122, 91] on div "Trocar imagem" at bounding box center [183, 86] width 122 height 7
click at [122, 92] on span "Trocar imagem" at bounding box center [151, 87] width 58 height 9
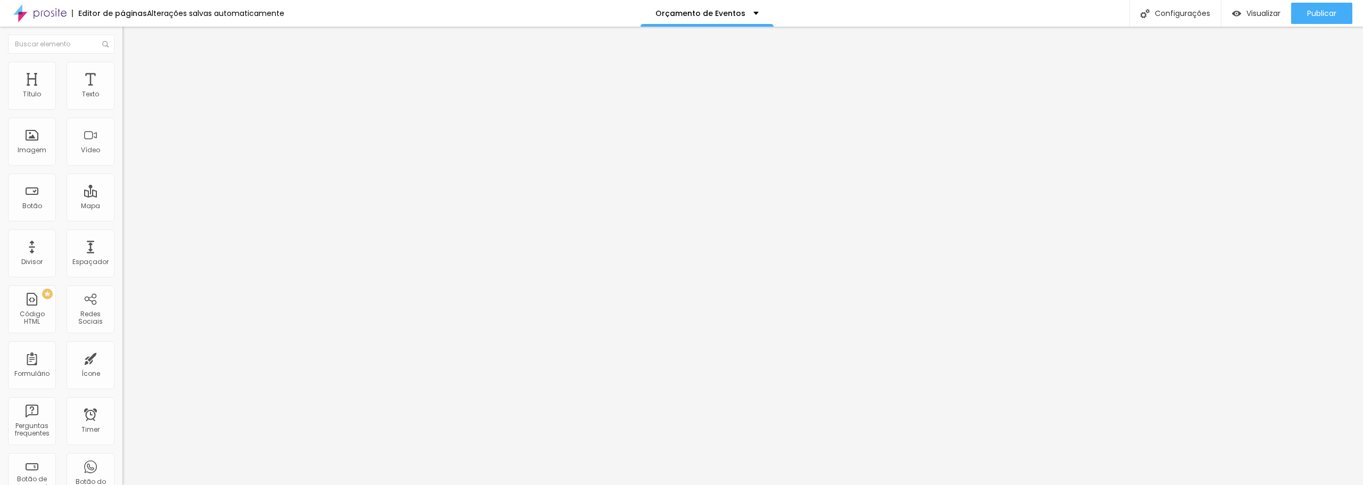
click at [130, 43] on img "button" at bounding box center [134, 39] width 9 height 9
click at [122, 158] on button "button" at bounding box center [129, 151] width 15 height 11
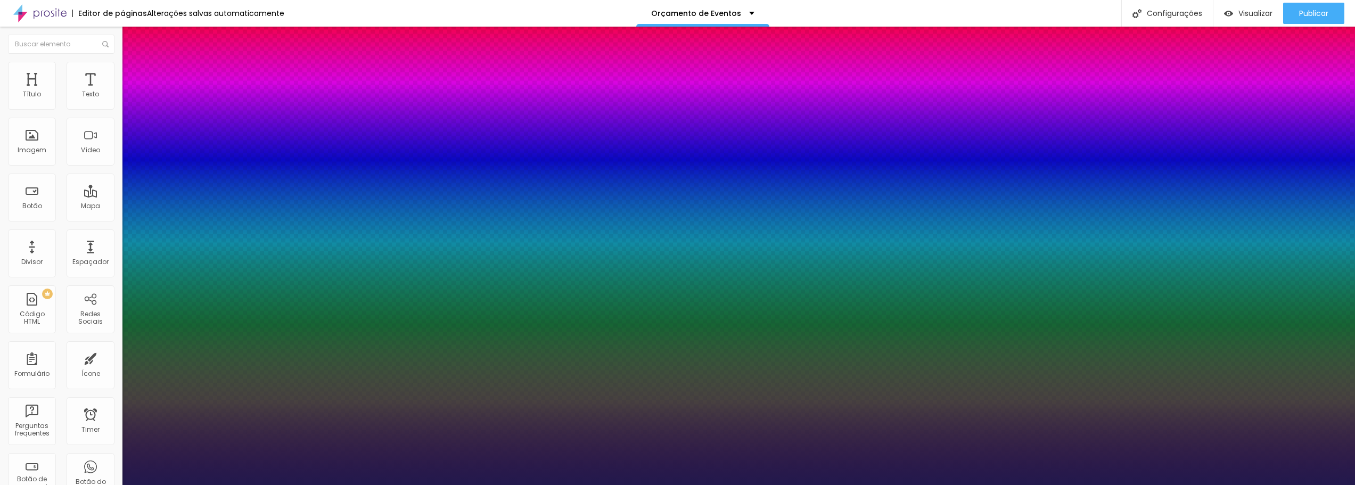
type input "1"
type input "0.5"
type input "32"
type input "1"
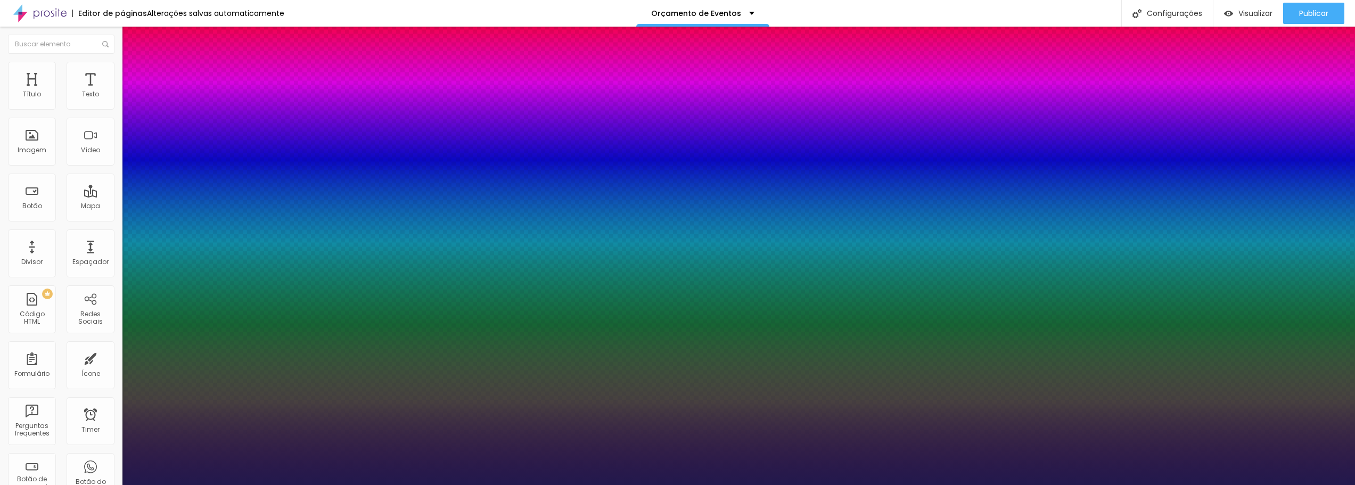
type input "0.5"
type input "31"
type input "1"
type input "0.5"
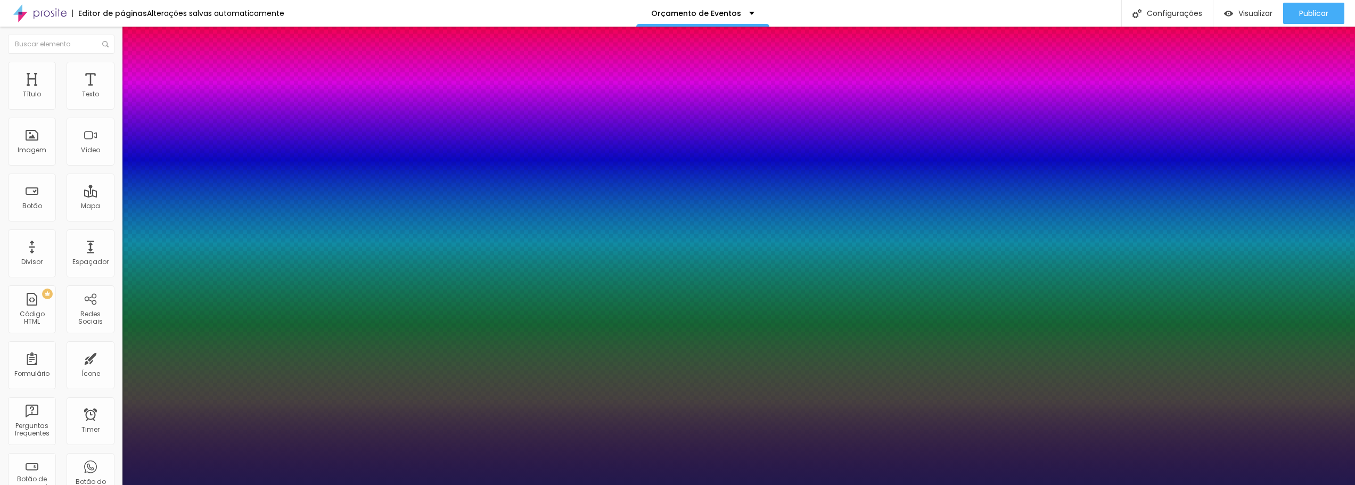
type input "32"
drag, startPoint x: 158, startPoint y: 300, endPoint x: 181, endPoint y: 300, distance: 23.4
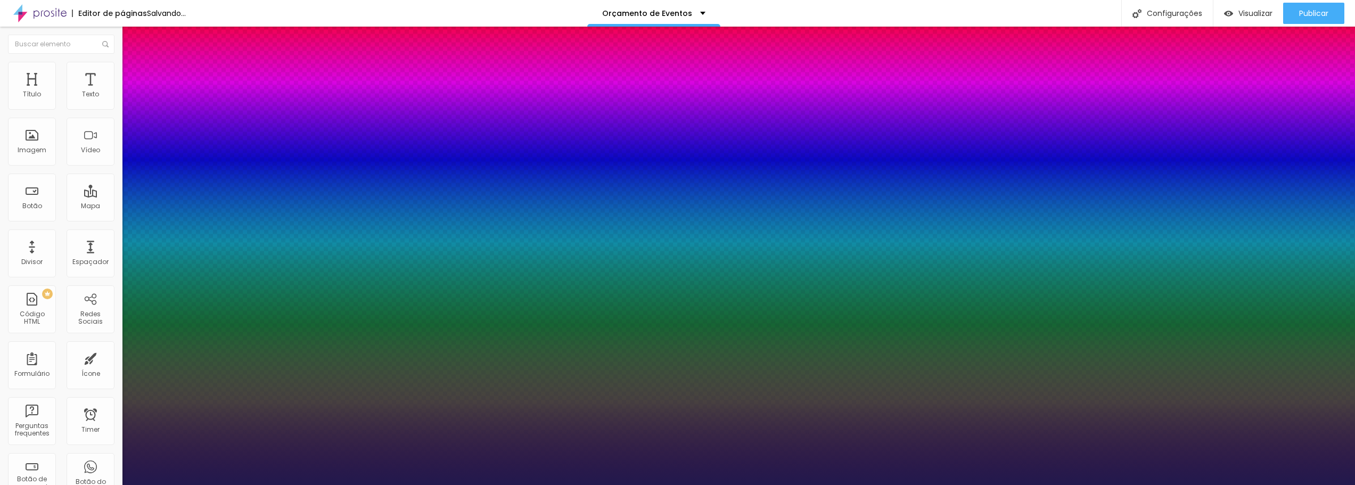
click at [612, 485] on div at bounding box center [677, 485] width 1355 height 0
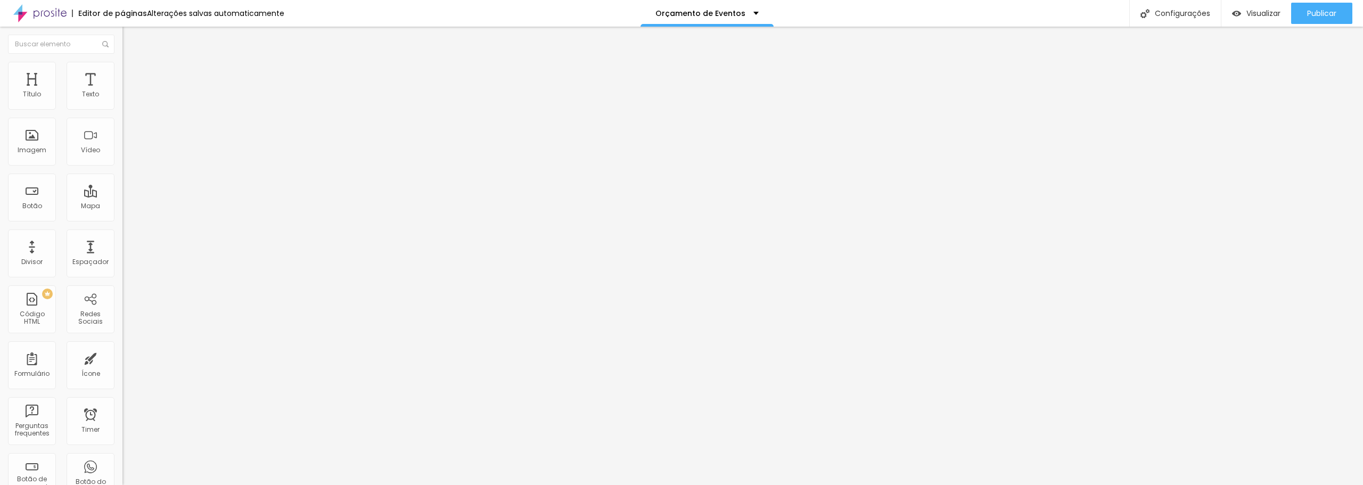
click at [122, 158] on button "button" at bounding box center [129, 151] width 15 height 11
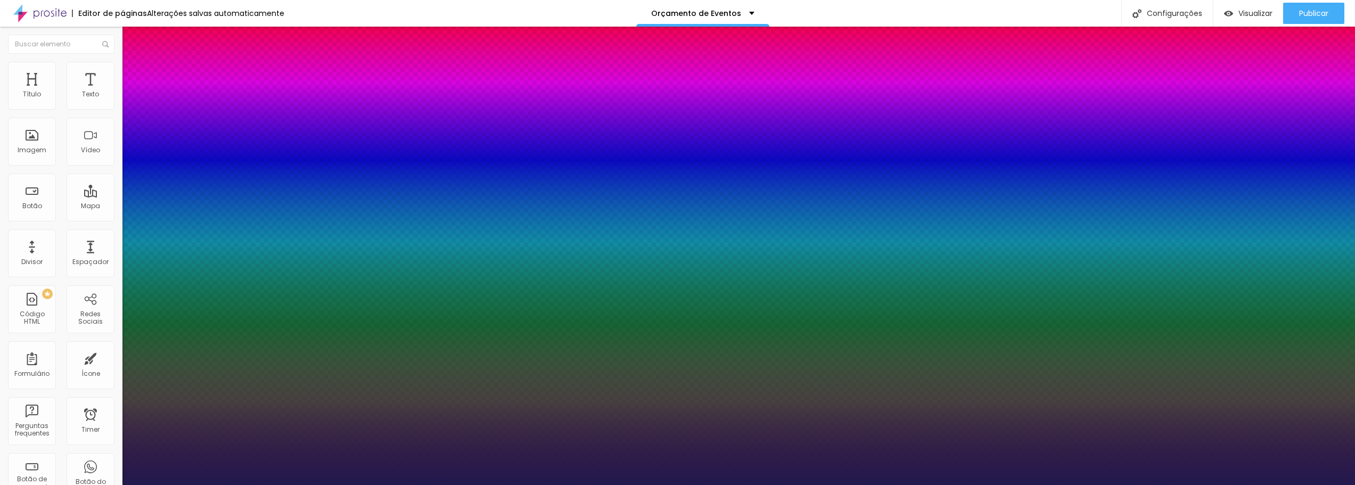
drag, startPoint x: 228, startPoint y: 300, endPoint x: 260, endPoint y: 305, distance: 32.3
click at [674, 485] on div at bounding box center [677, 485] width 1355 height 0
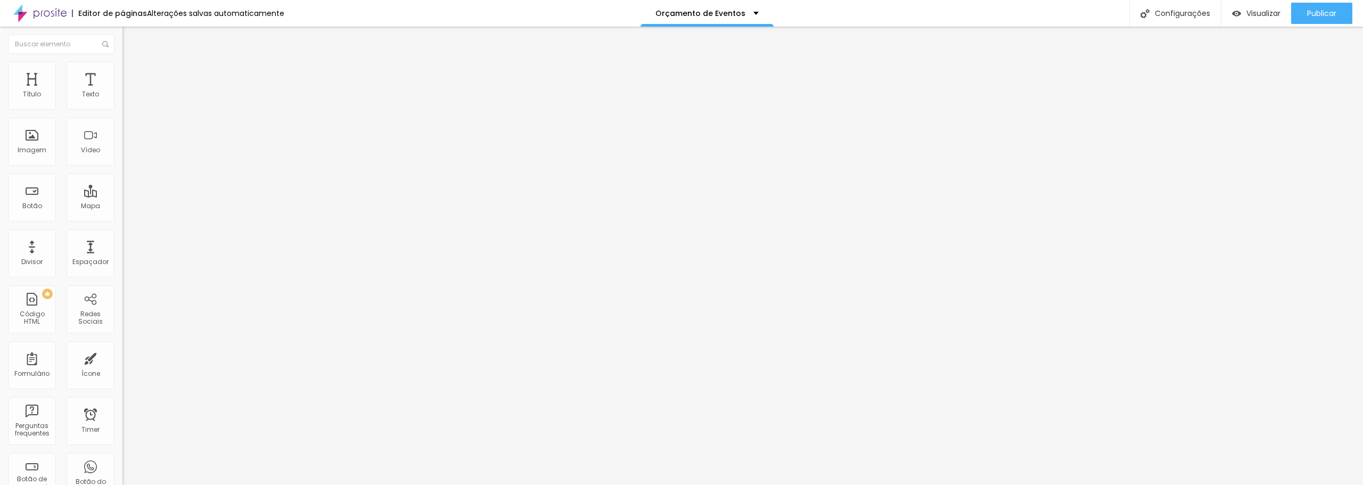
click at [130, 43] on div "Editar Coluna" at bounding box center [163, 39] width 66 height 9
drag, startPoint x: 54, startPoint y: 122, endPoint x: 0, endPoint y: 133, distance: 55.4
click at [122, 133] on div "Texto Click me Alinhamento [GEOGRAPHIC_DATA] Link URL https:// Abrir em uma nov…" at bounding box center [183, 160] width 122 height 155
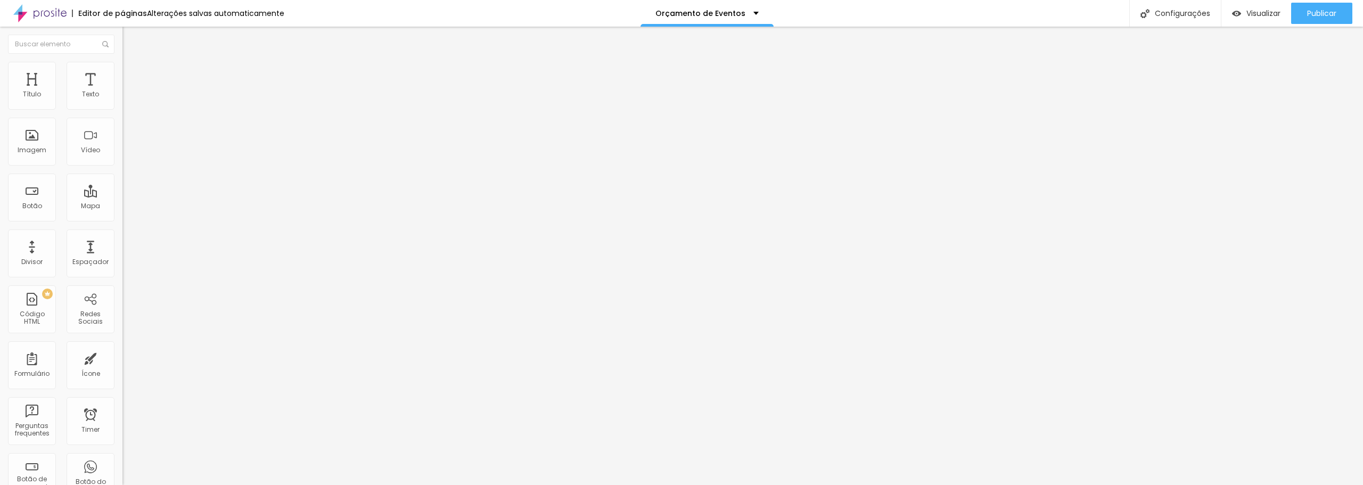
click at [132, 72] on span "Estilo" at bounding box center [140, 68] width 17 height 9
click at [1252, 19] on div "Visualizar" at bounding box center [1256, 13] width 48 height 21
click at [122, 219] on input "https://" at bounding box center [186, 214] width 128 height 11
paste input "[DOMAIN_NAME][URL]"
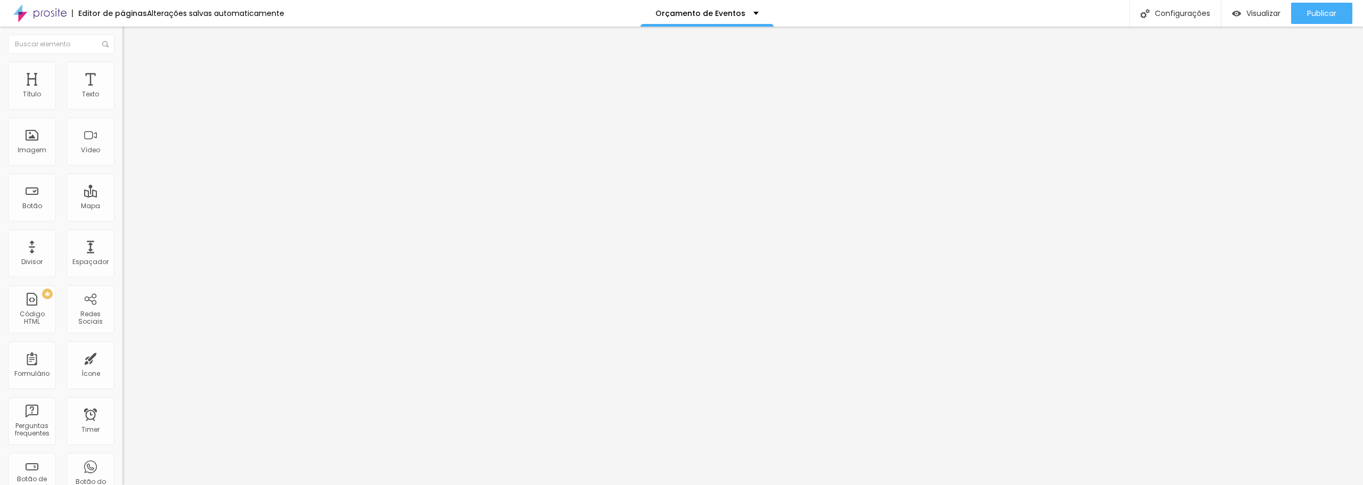
click at [122, 238] on div "Abrir em uma nova aba" at bounding box center [183, 235] width 122 height 5
click at [132, 73] on span "Estilo" at bounding box center [140, 68] width 17 height 9
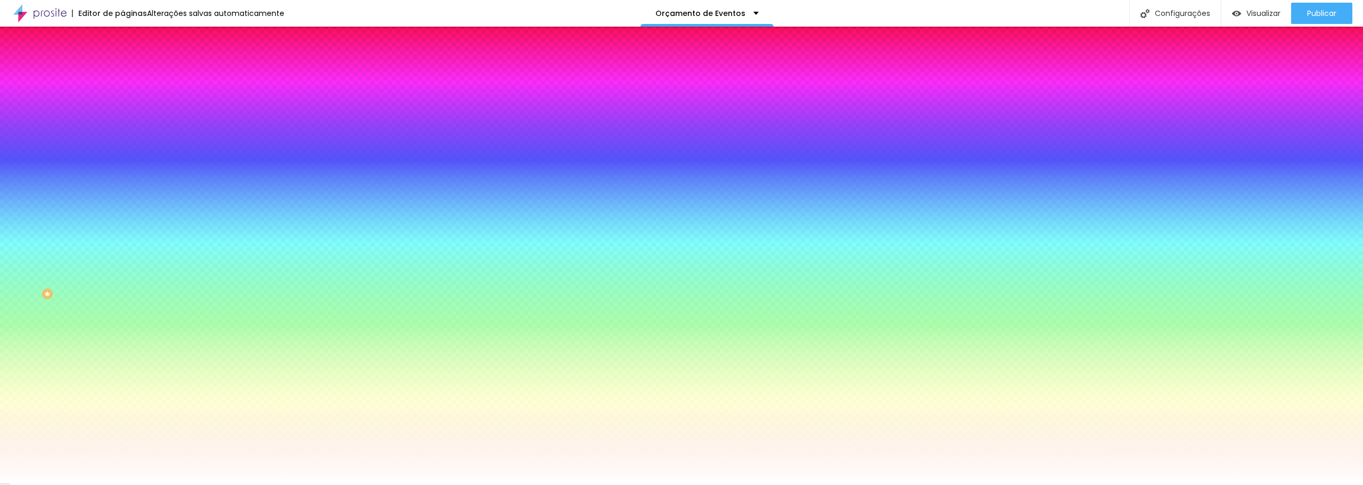
click at [122, 72] on li "Avançado" at bounding box center [183, 77] width 122 height 11
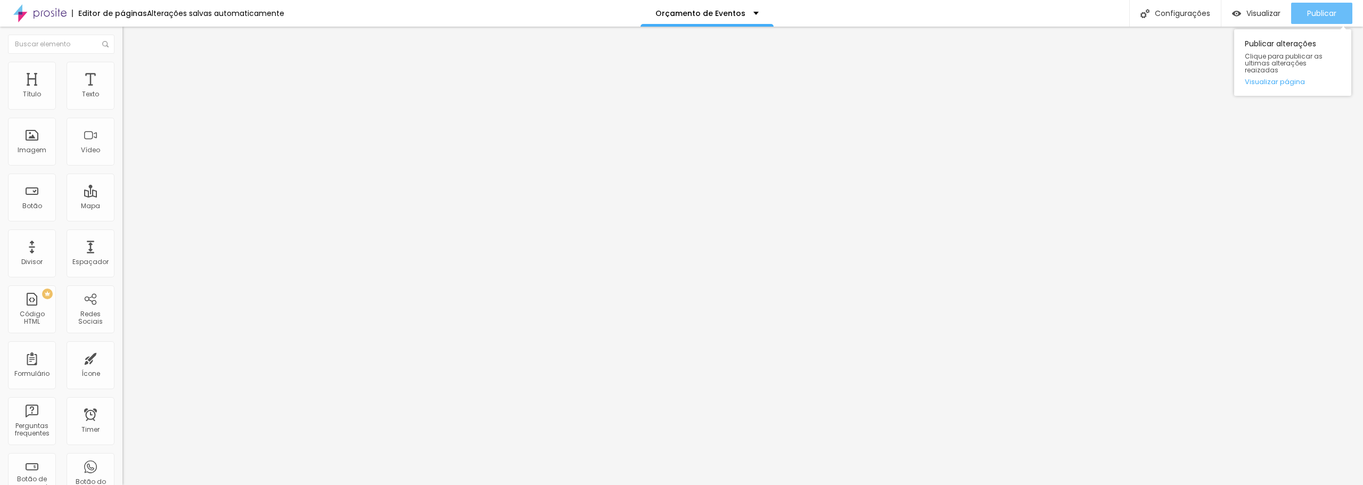
click at [1319, 15] on span "Publicar" at bounding box center [1322, 13] width 29 height 9
click at [1328, 11] on span "Publicar" at bounding box center [1322, 13] width 29 height 9
click at [56, 11] on img at bounding box center [39, 13] width 53 height 27
click at [127, 99] on icon "button" at bounding box center [130, 96] width 6 height 6
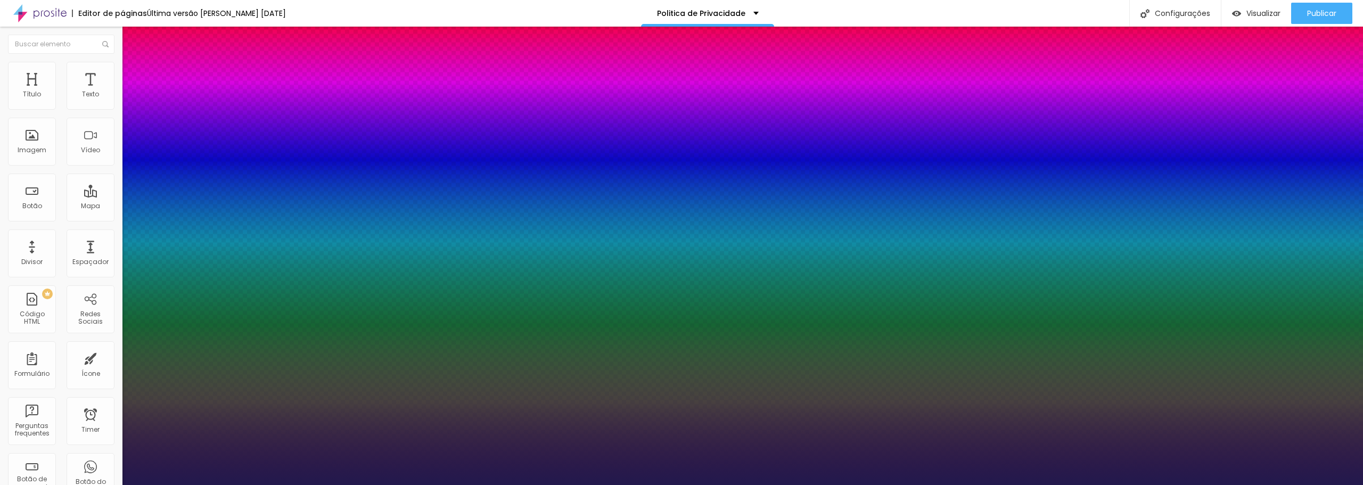
type input "1"
select select "Alice"
type input "1"
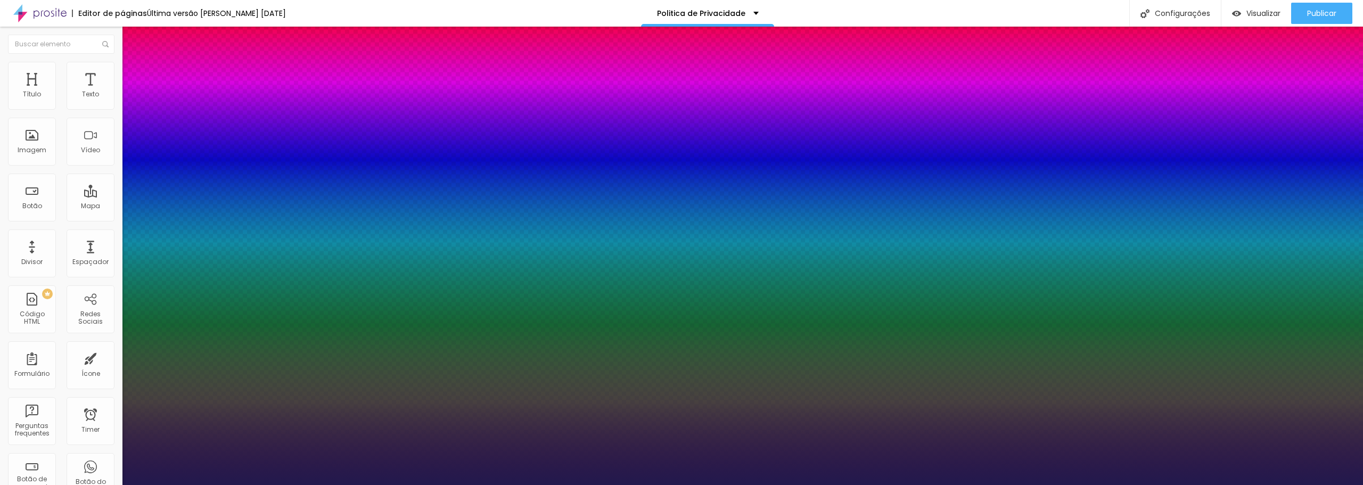
click at [396, 485] on div at bounding box center [681, 485] width 1363 height 0
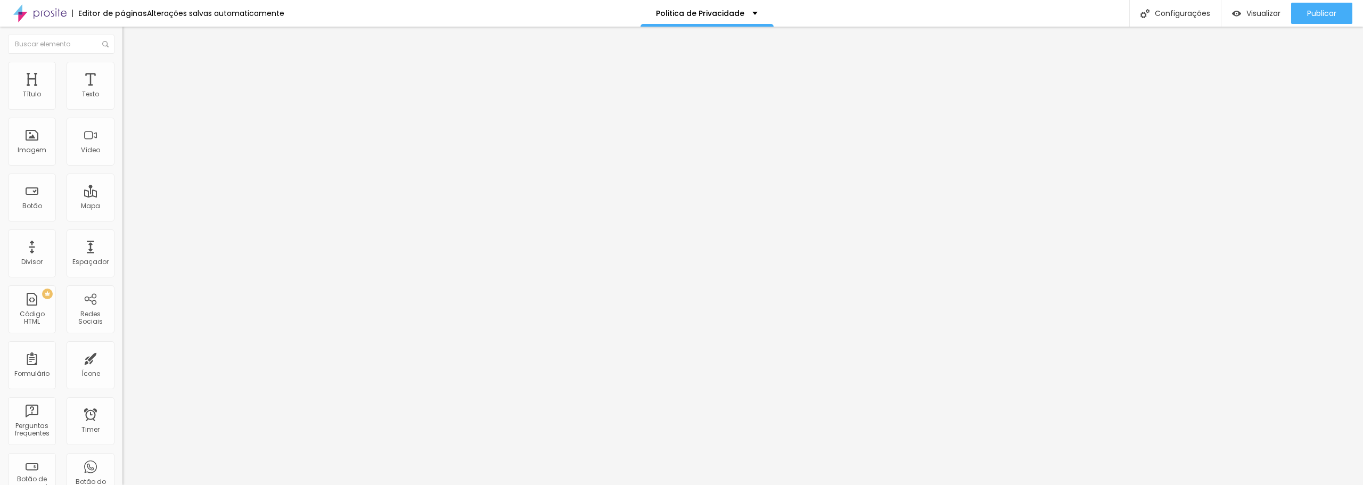
click at [127, 99] on icon "button" at bounding box center [130, 96] width 6 height 6
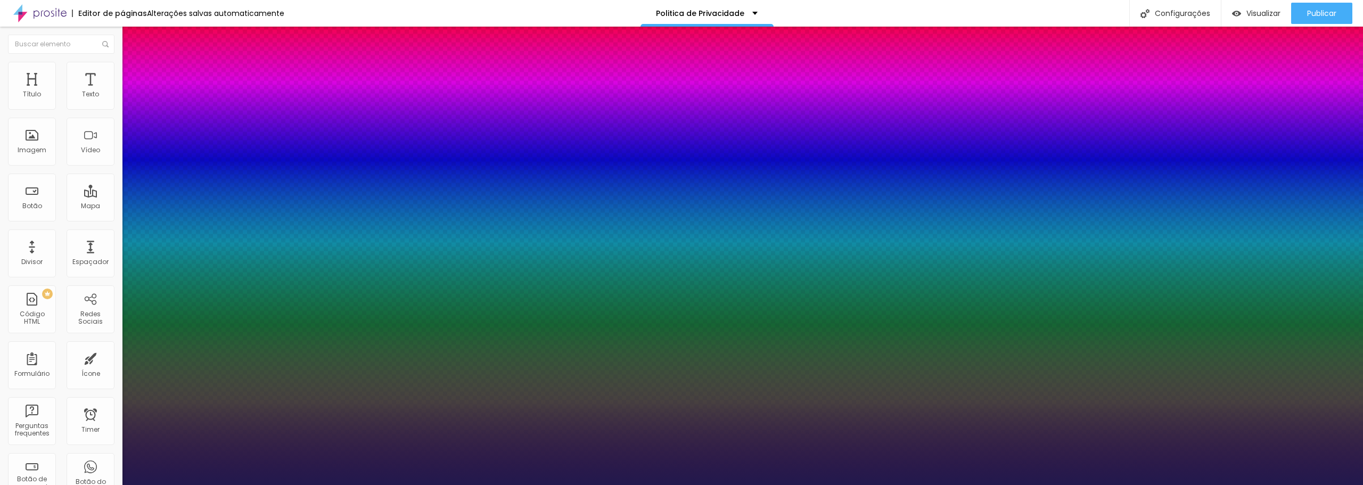
type input "1"
click at [344, 485] on div at bounding box center [681, 485] width 1363 height 0
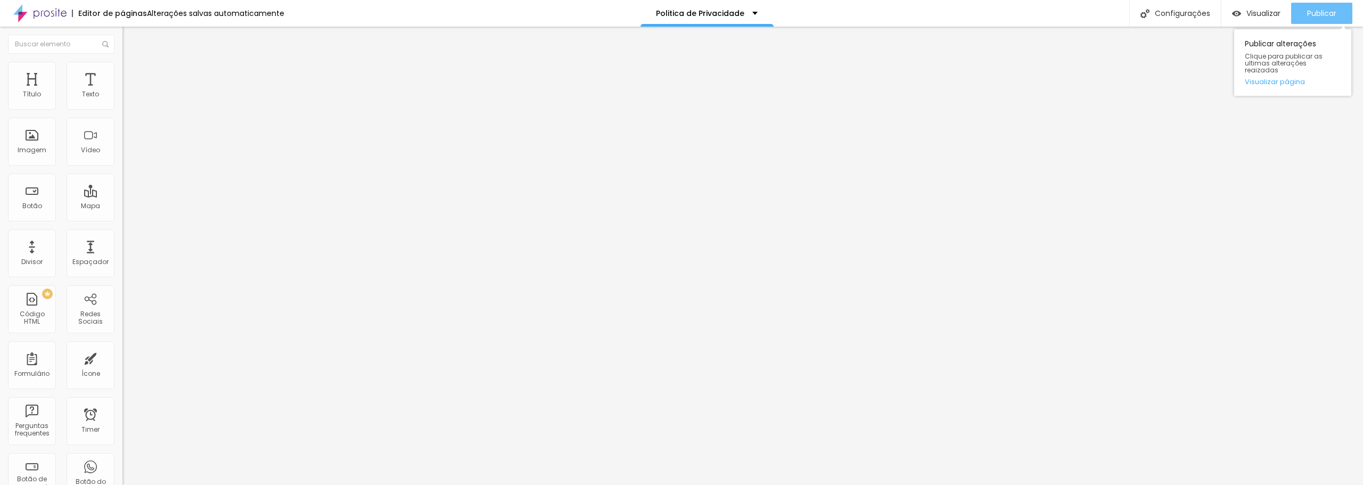
click at [1320, 12] on span "Publicar" at bounding box center [1322, 13] width 29 height 9
